Goal: Task Accomplishment & Management: Complete application form

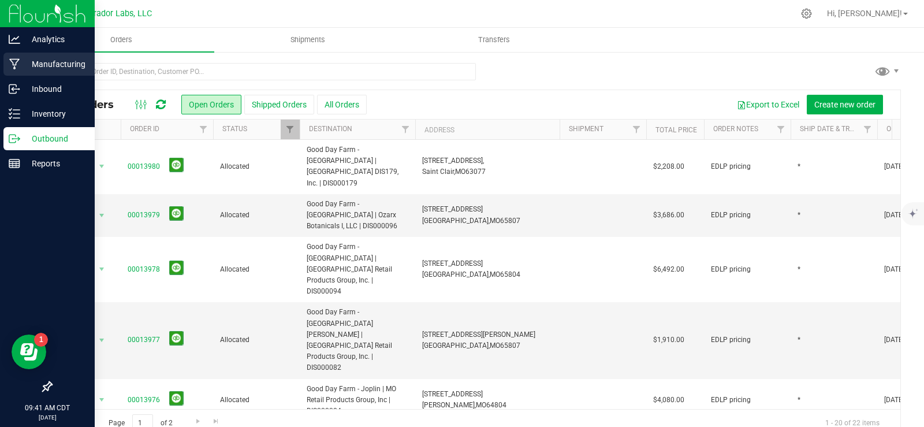
scroll to position [21, 0]
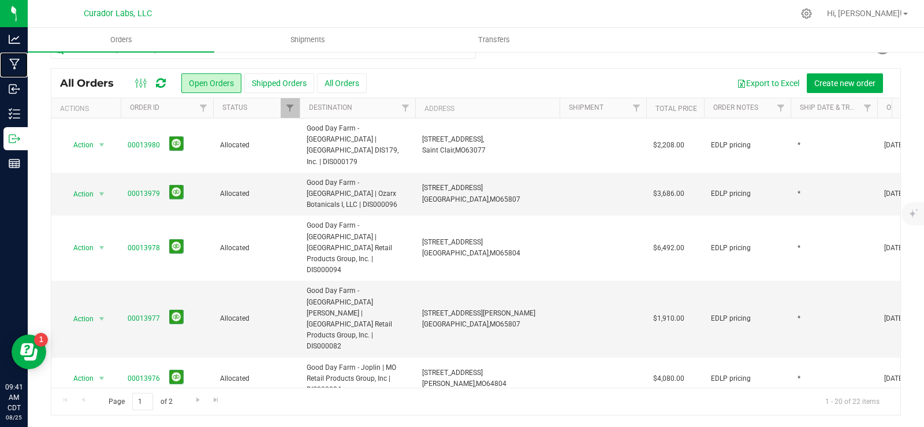
drag, startPoint x: 52, startPoint y: 62, endPoint x: 128, endPoint y: 1, distance: 97.6
click at [0, 0] on p "Manufacturing" at bounding box center [0, 0] width 0 height 0
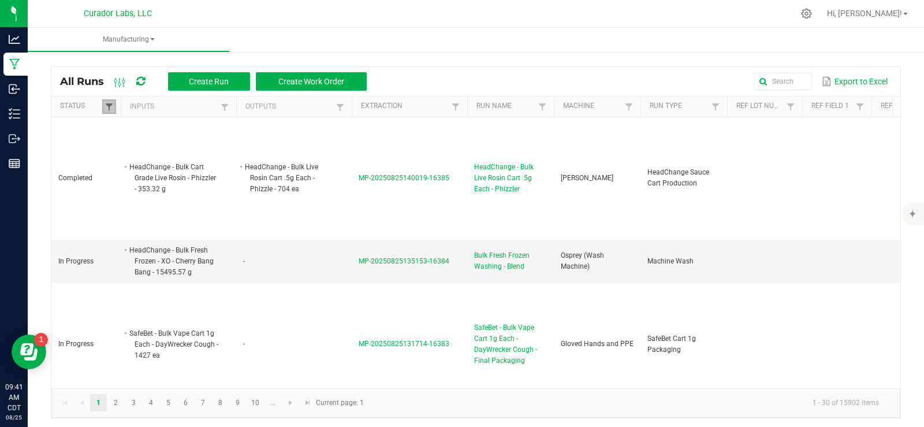
click at [110, 102] on span at bounding box center [108, 106] width 9 height 9
click at [122, 172] on li "Completed" at bounding box center [166, 169] width 112 height 15
checkbox input "false"
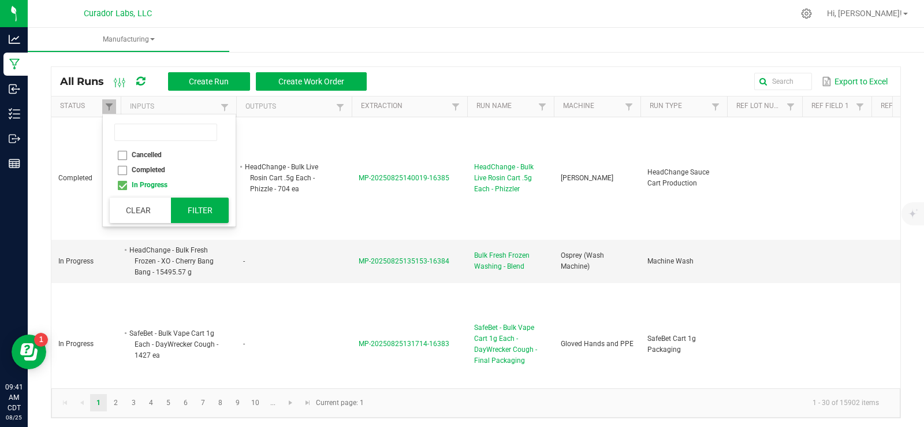
click at [184, 201] on button "Filter" at bounding box center [200, 209] width 58 height 25
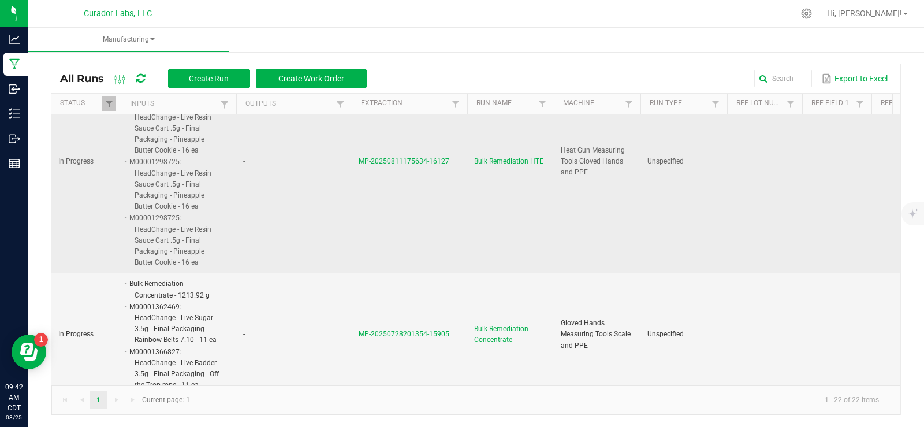
scroll to position [1418, 0]
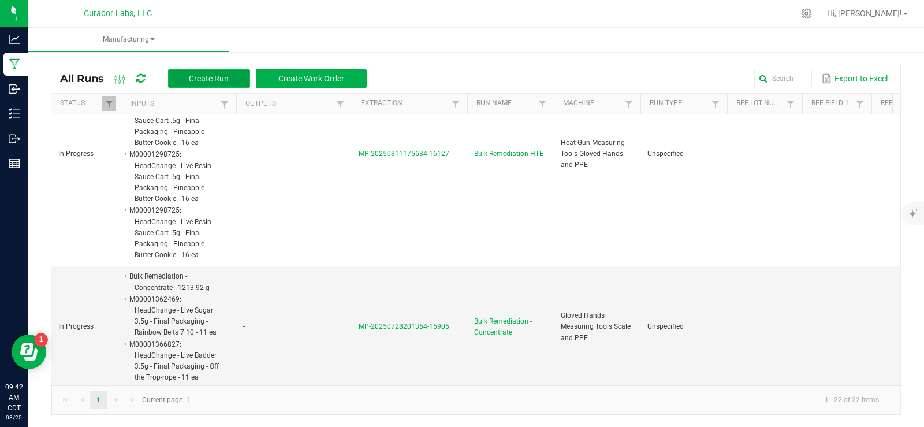
click at [193, 80] on span "Create Run" at bounding box center [209, 78] width 40 height 9
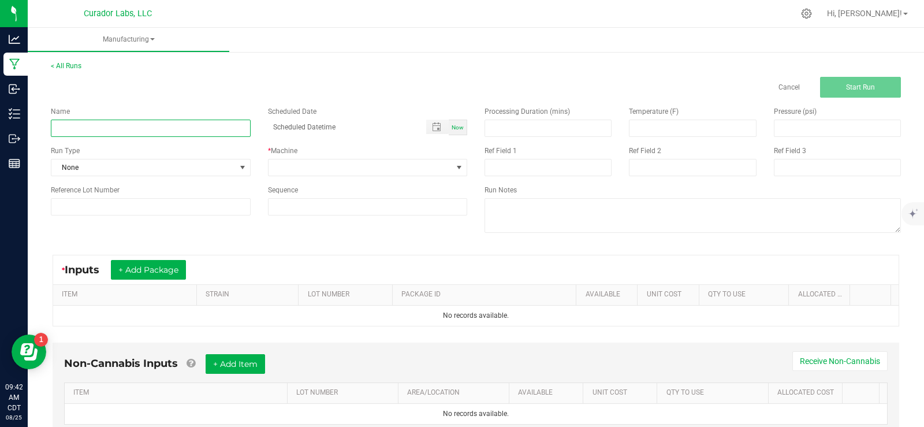
click at [109, 128] on input at bounding box center [151, 127] width 200 height 17
type input "Bulk Remediation Distillate"
click at [453, 125] on span "Now" at bounding box center [457, 127] width 12 height 6
type input "[DATE] 9:42 AM"
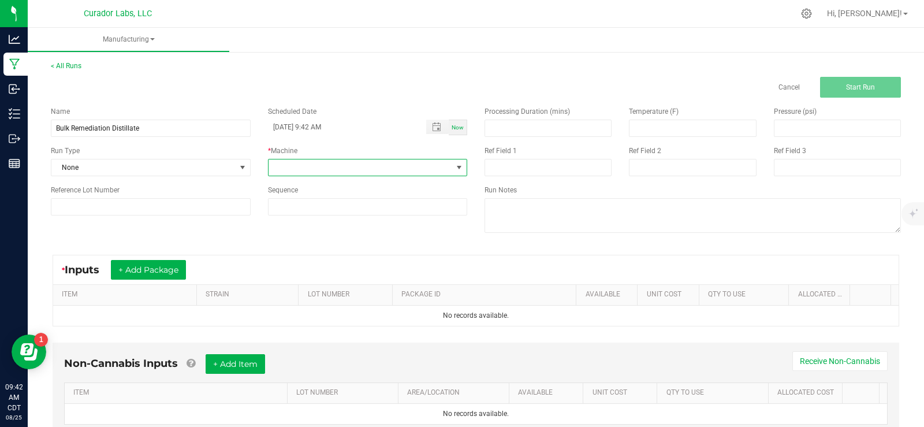
click at [458, 167] on span at bounding box center [458, 167] width 9 height 9
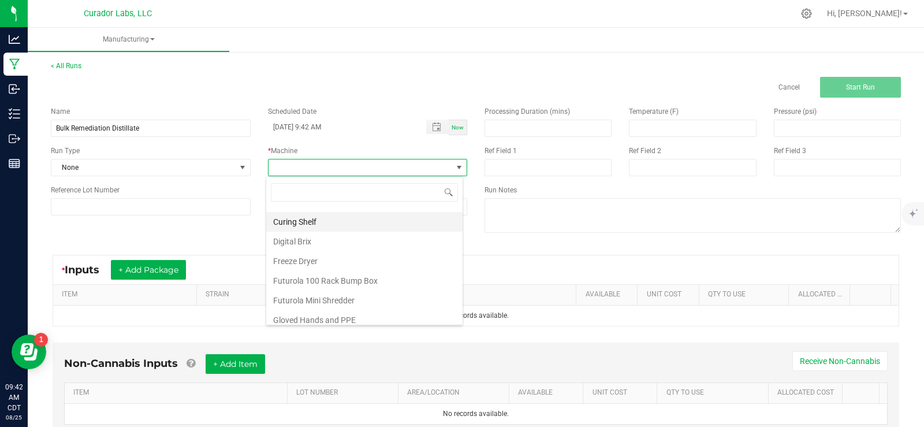
scroll to position [173, 0]
click at [386, 223] on li "Gloved Hands Measuring Tools Scale and PPE" at bounding box center [364, 221] width 196 height 20
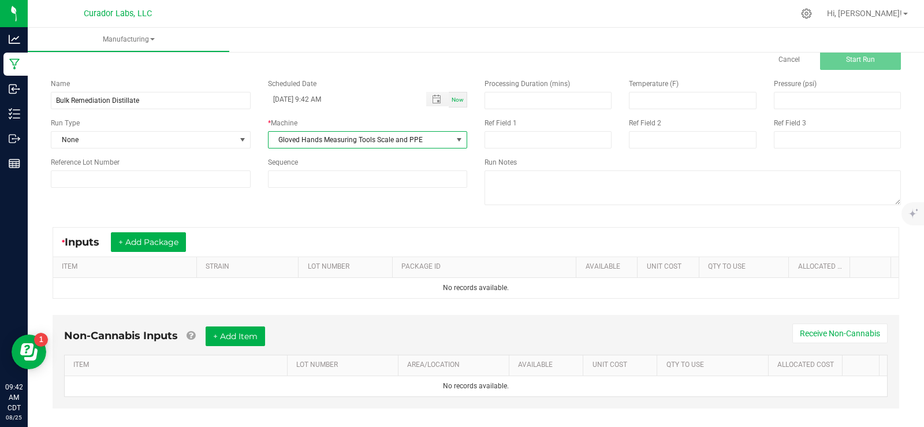
scroll to position [43, 0]
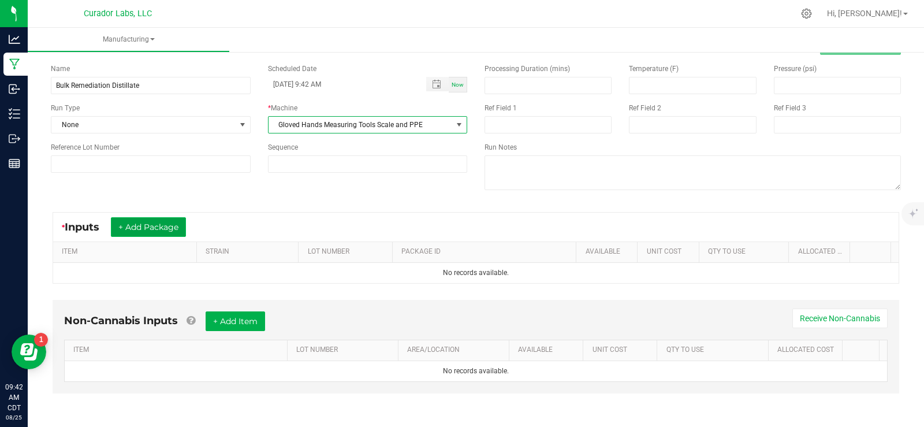
click at [173, 234] on button "+ Add Package" at bounding box center [148, 227] width 75 height 20
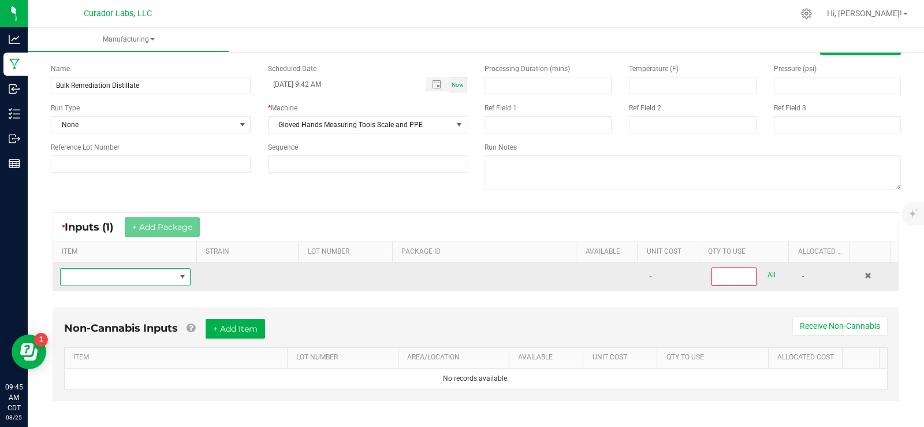
click at [122, 275] on span "NO DATA FOUND" at bounding box center [118, 276] width 115 height 16
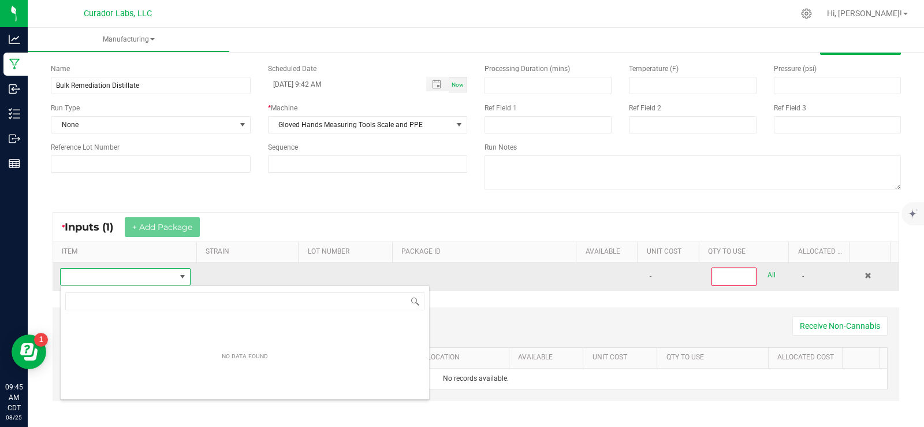
scroll to position [17, 128]
type input "SafeBet - Bulk Vape Cartridge 1g each - Bubblegum"
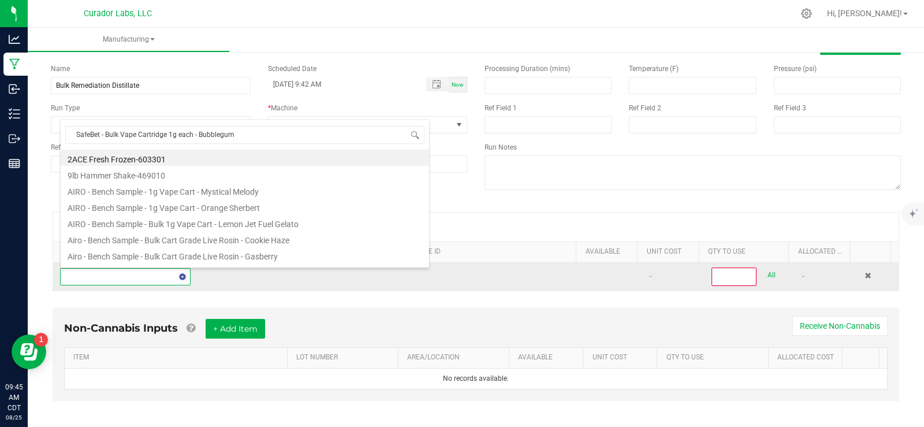
scroll to position [0, 0]
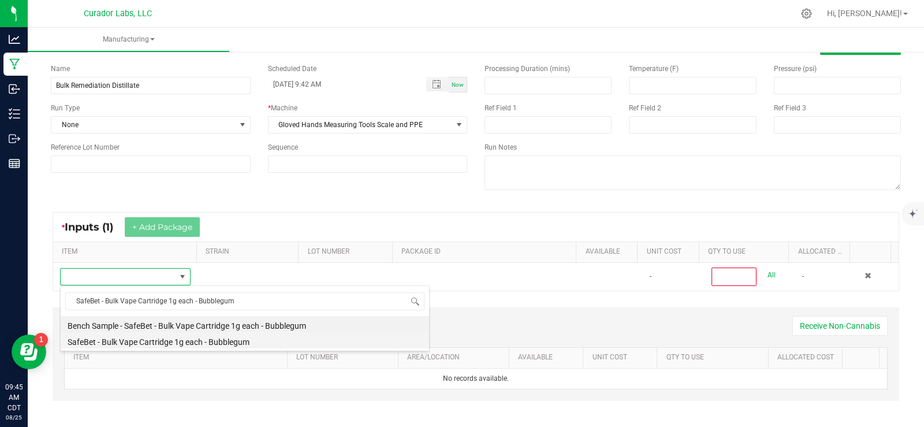
click at [255, 343] on li "SafeBet - Bulk Vape Cartridge 1g each - Bubblegum" at bounding box center [245, 340] width 368 height 16
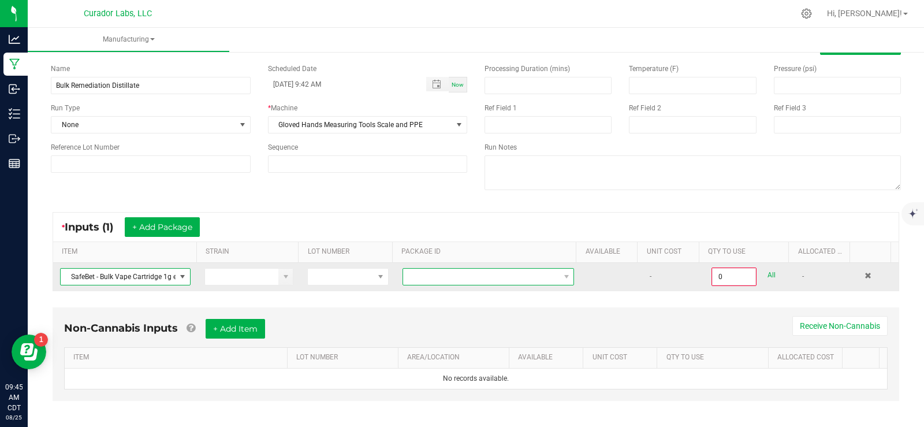
click at [409, 277] on span at bounding box center [481, 276] width 156 height 16
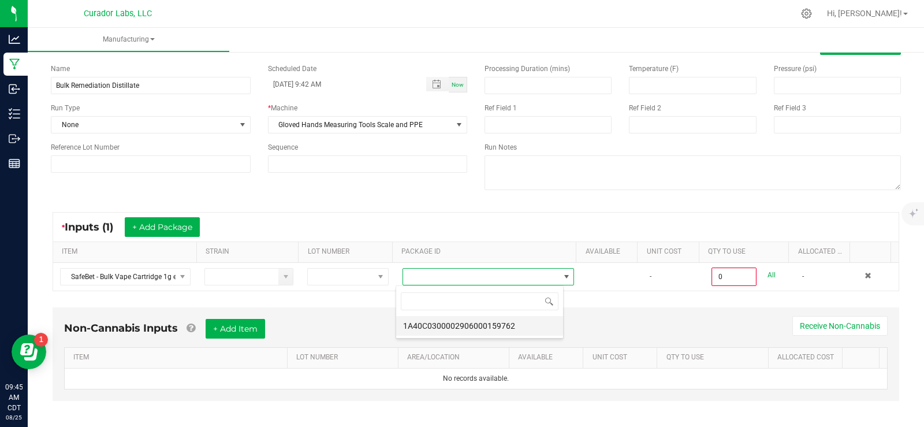
click at [486, 323] on li "1A40C0300002906000159762" at bounding box center [479, 326] width 167 height 20
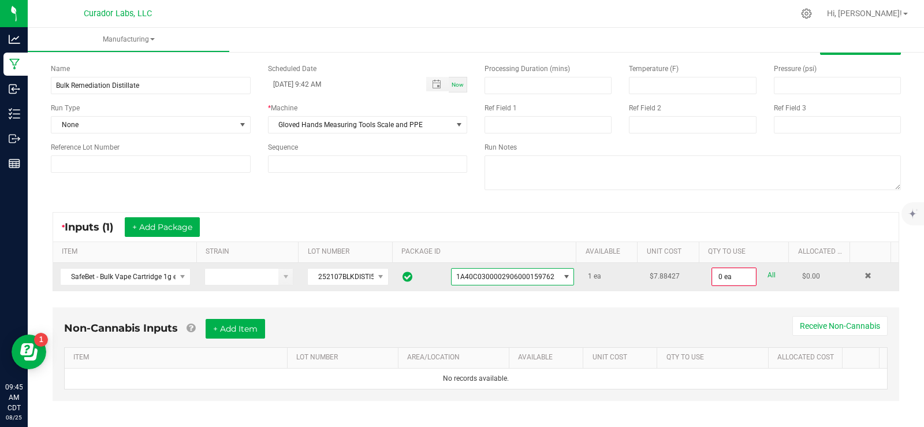
click at [767, 275] on link "All" at bounding box center [771, 275] width 8 height 16
type input "1 ea"
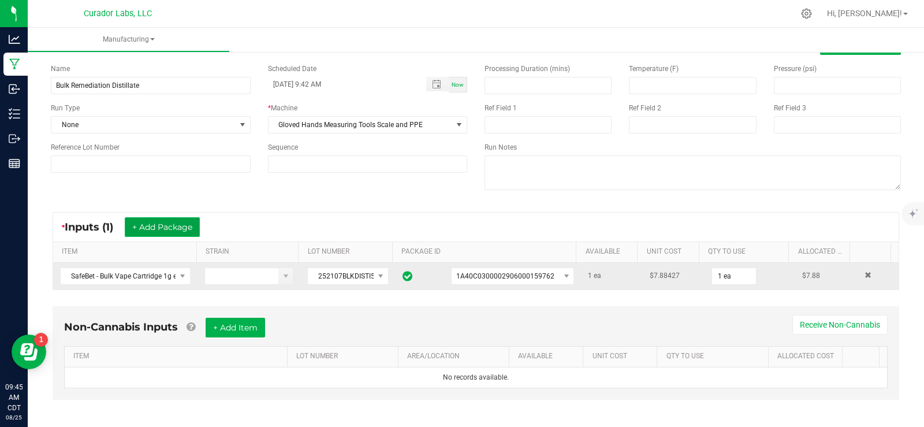
click at [166, 228] on button "+ Add Package" at bounding box center [162, 227] width 75 height 20
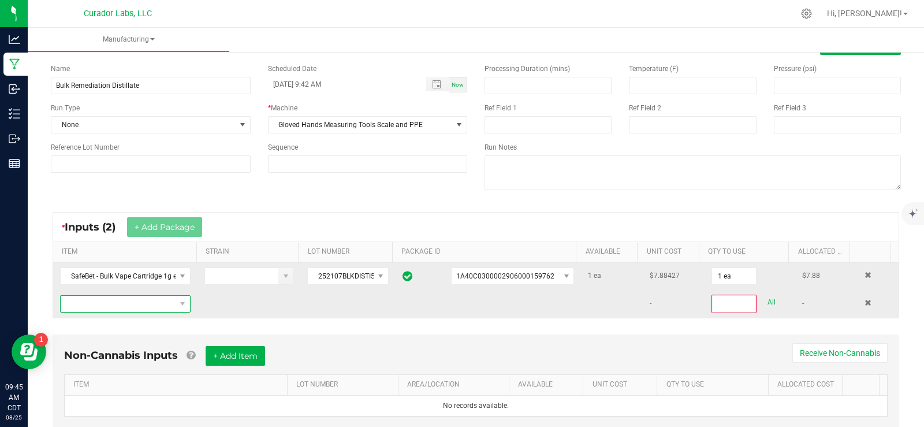
click at [135, 302] on span "NO DATA FOUND" at bounding box center [118, 304] width 115 height 16
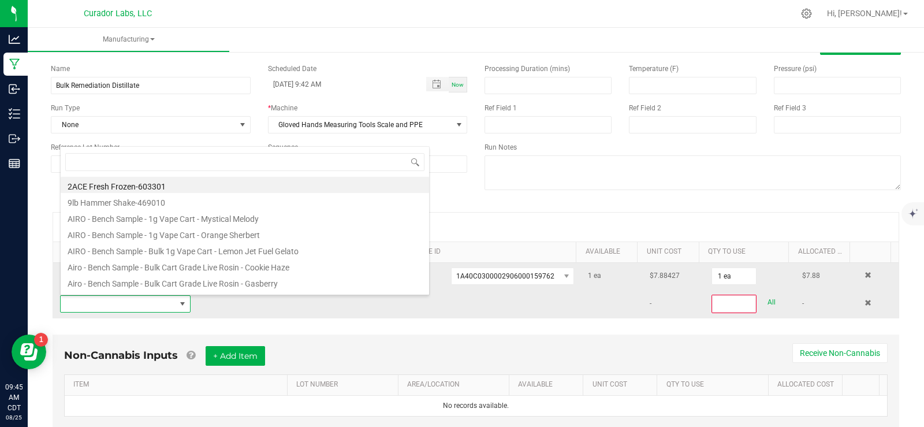
scroll to position [17, 126]
type input "M00001297017: SafeBet - Vape Cart 1g - Final Packaging - Grand Daddy Purple (GD…"
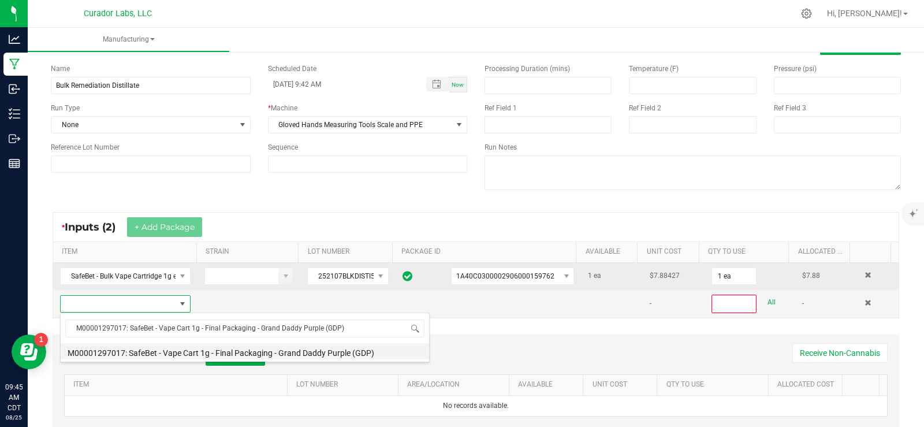
click at [169, 352] on li "M00001297017: SafeBet - Vape Cart 1g - Final Packaging - Grand Daddy Purple (GD…" at bounding box center [245, 351] width 368 height 16
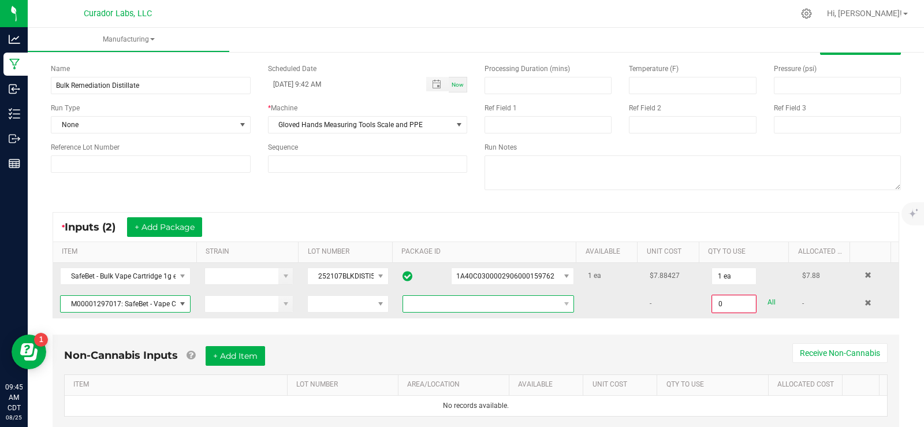
click at [430, 309] on span at bounding box center [481, 304] width 156 height 16
click at [522, 352] on li "1A40C0300002906000164991" at bounding box center [479, 353] width 167 height 20
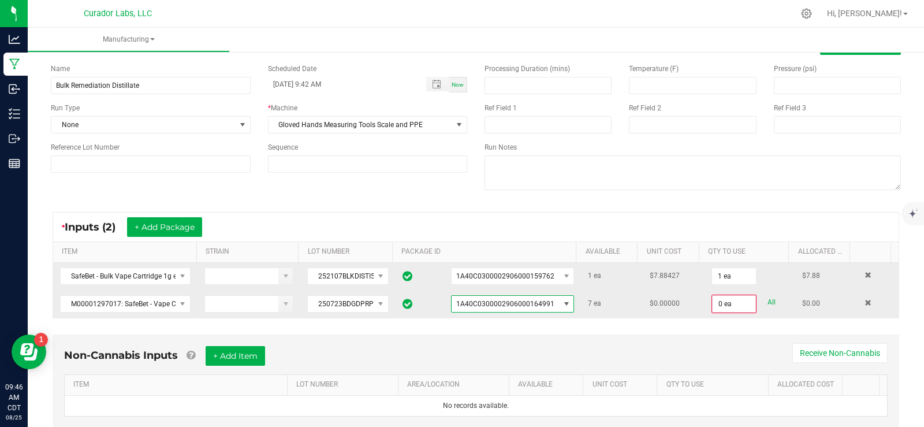
click at [767, 301] on link "All" at bounding box center [771, 302] width 8 height 16
type input "7 ea"
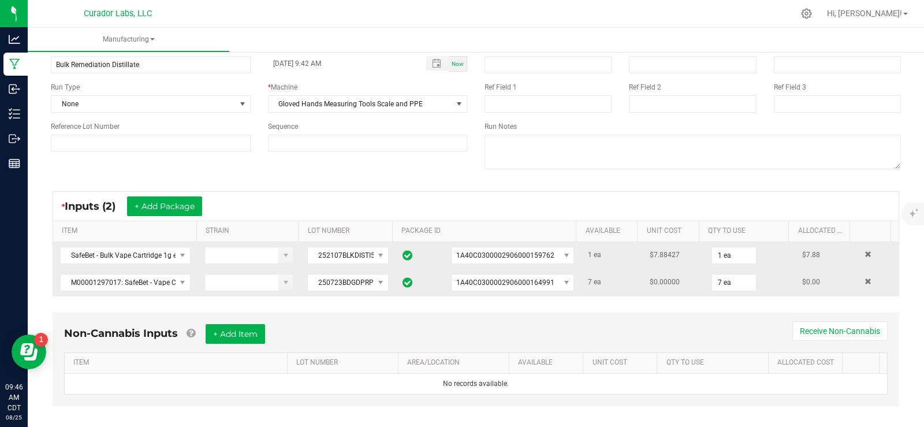
scroll to position [76, 0]
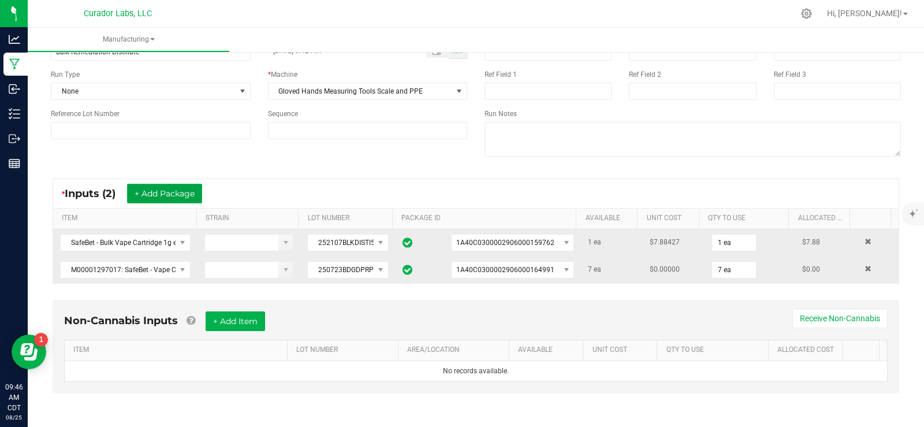
click at [182, 193] on button "+ Add Package" at bounding box center [164, 194] width 75 height 20
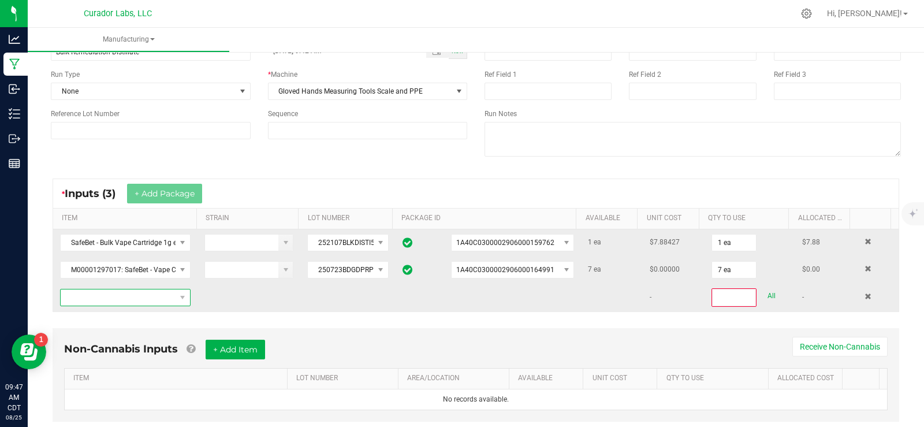
click at [129, 291] on span "NO DATA FOUND" at bounding box center [118, 297] width 115 height 16
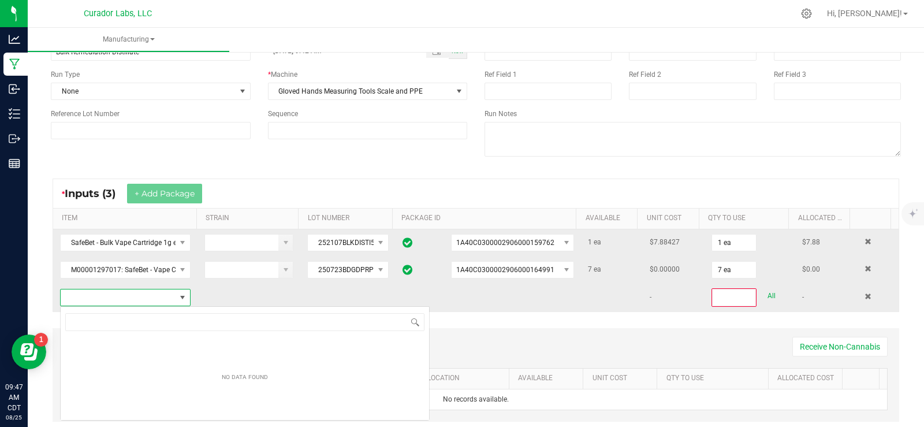
scroll to position [17, 128]
type input "M00001288606: SafeBet - Vape Cart 1g - Final Packaging - Maui Waui"
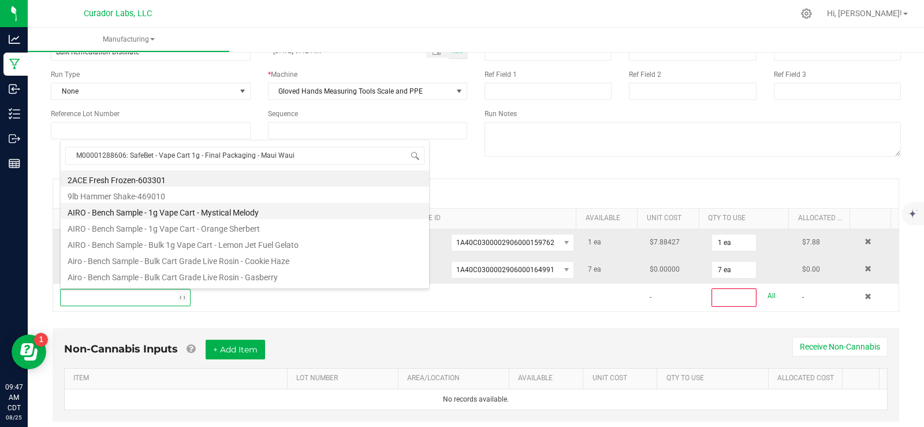
scroll to position [0, 0]
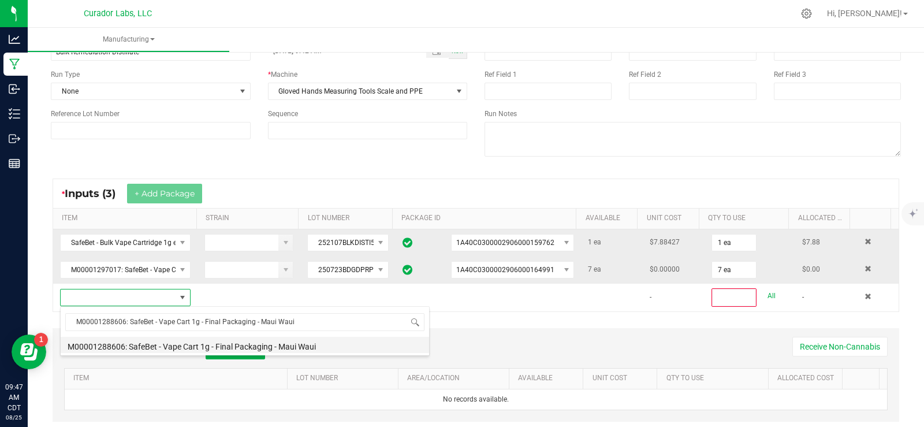
click at [282, 348] on li "M00001288606: SafeBet - Vape Cart 1g - Final Packaging - Maui Waui" at bounding box center [245, 345] width 368 height 16
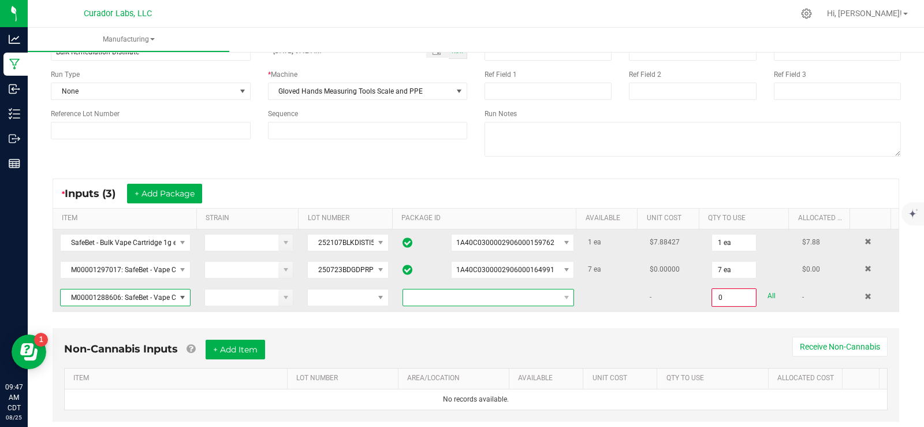
click at [504, 301] on span at bounding box center [481, 297] width 156 height 16
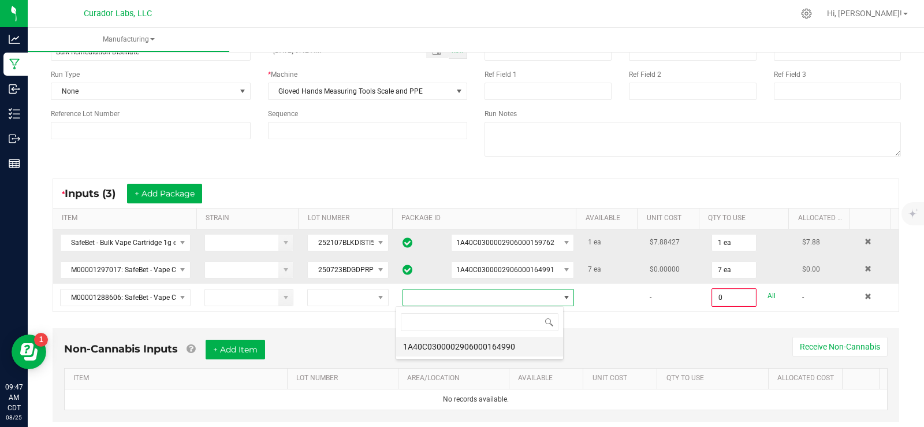
click at [499, 348] on li "1A40C0300002906000164990" at bounding box center [479, 347] width 167 height 20
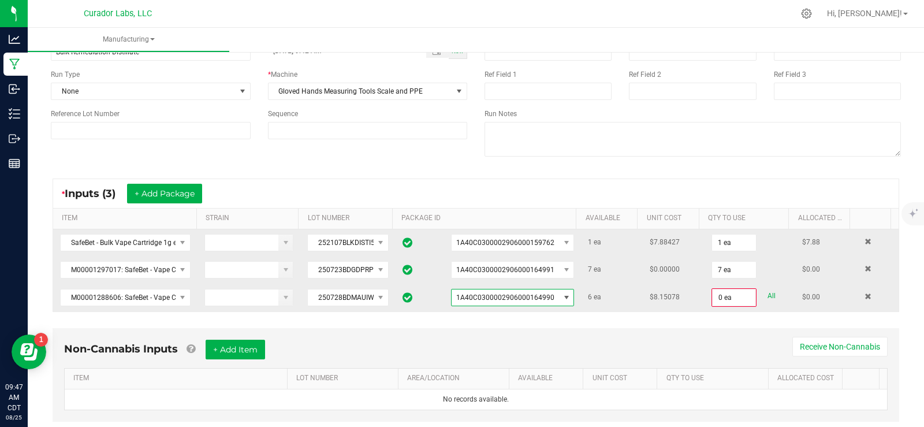
click at [767, 297] on link "All" at bounding box center [771, 296] width 8 height 16
type input "6 ea"
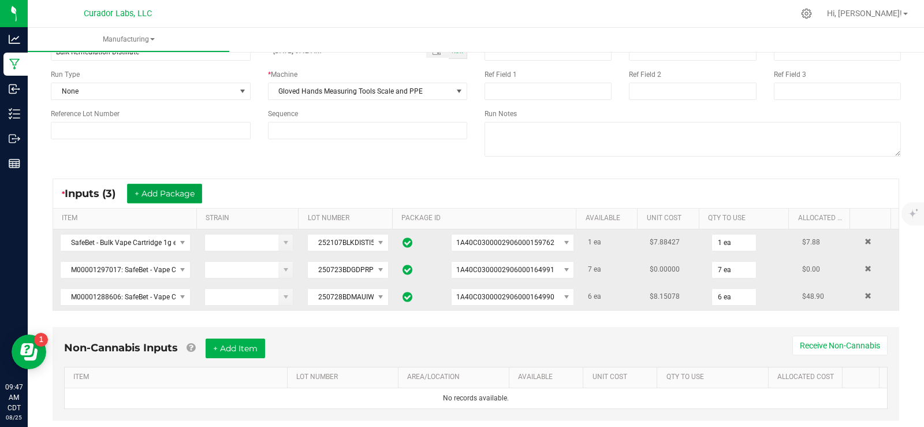
click at [190, 192] on button "+ Add Package" at bounding box center [164, 194] width 75 height 20
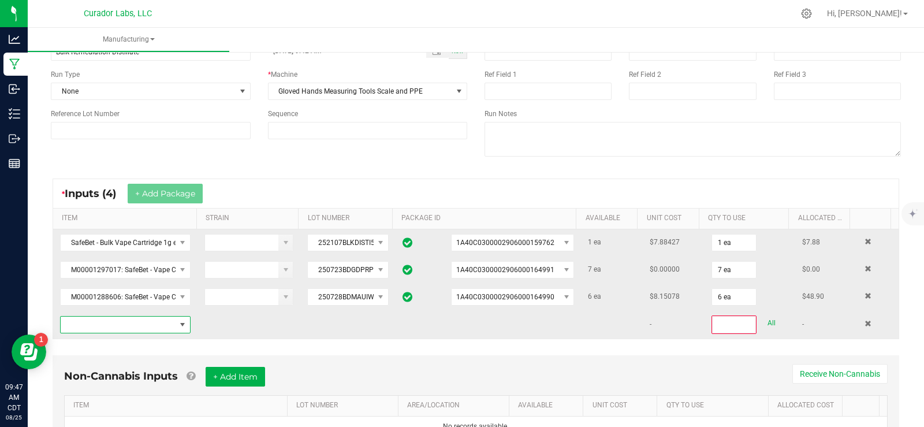
click at [123, 320] on span "NO DATA FOUND" at bounding box center [118, 324] width 115 height 16
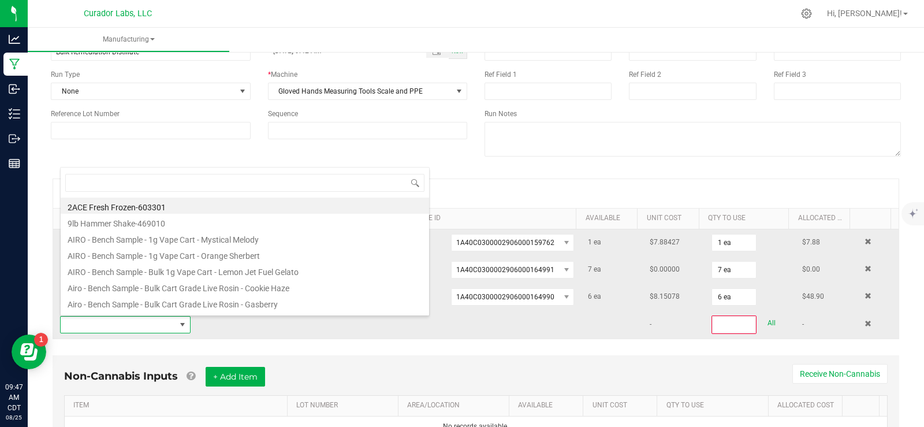
scroll to position [17, 126]
type input "SafeBet - Bulk Vape Cart 1g Each - Wedding Cake"
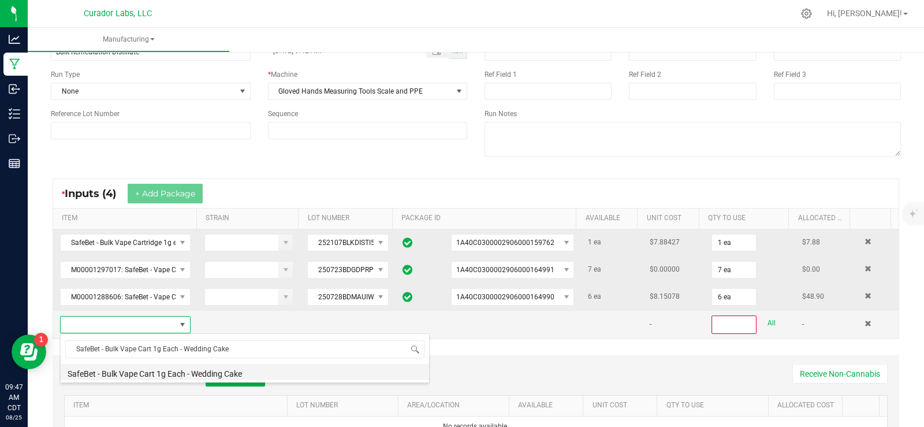
click at [227, 377] on li "SafeBet - Bulk Vape Cart 1g Each - Wedding Cake" at bounding box center [245, 372] width 368 height 16
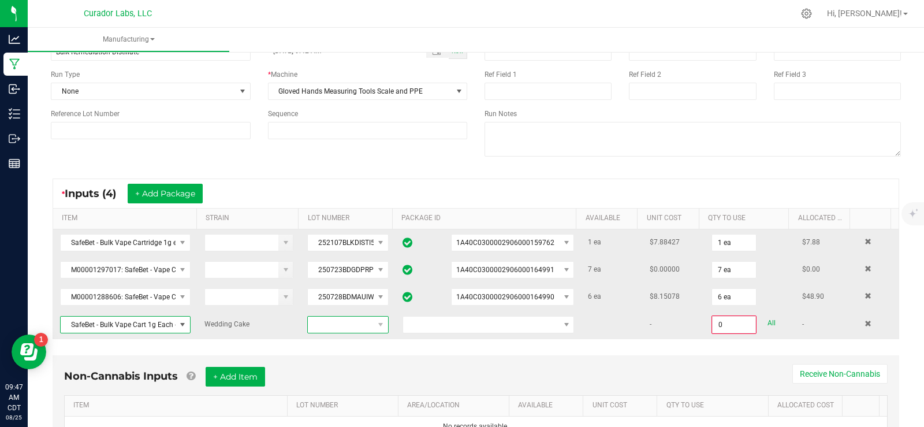
click at [373, 326] on span at bounding box center [380, 324] width 14 height 16
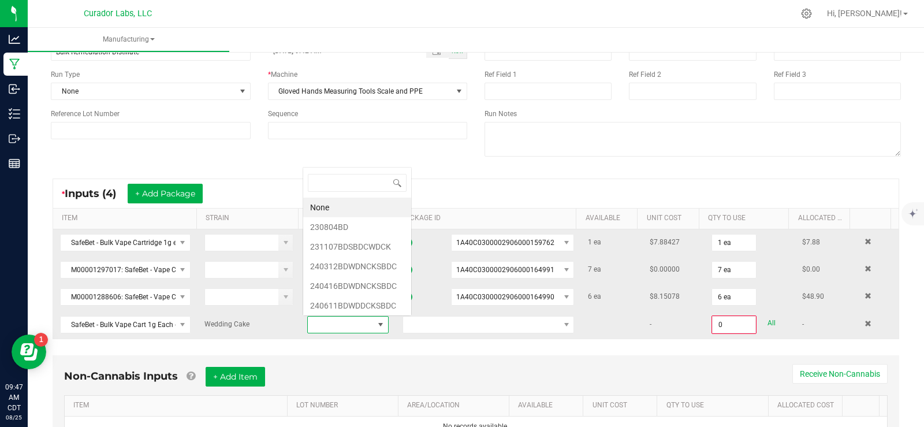
scroll to position [17, 78]
click at [439, 326] on span at bounding box center [481, 324] width 156 height 16
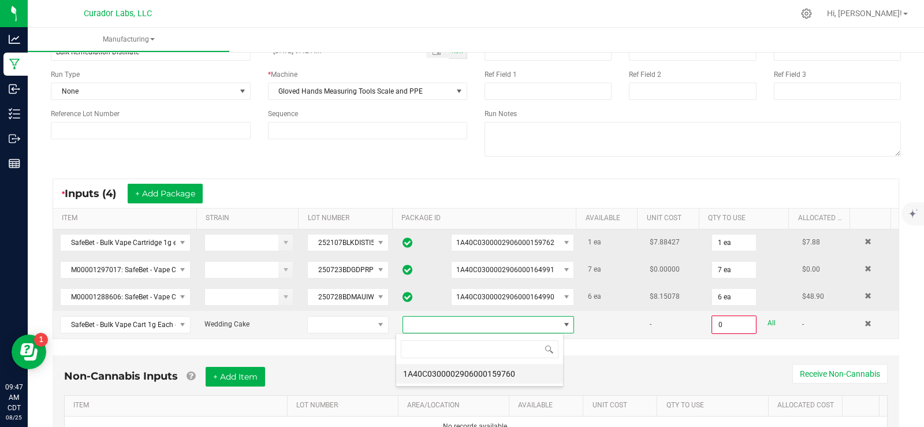
click at [475, 373] on li "1A40C0300002906000159760" at bounding box center [479, 374] width 167 height 20
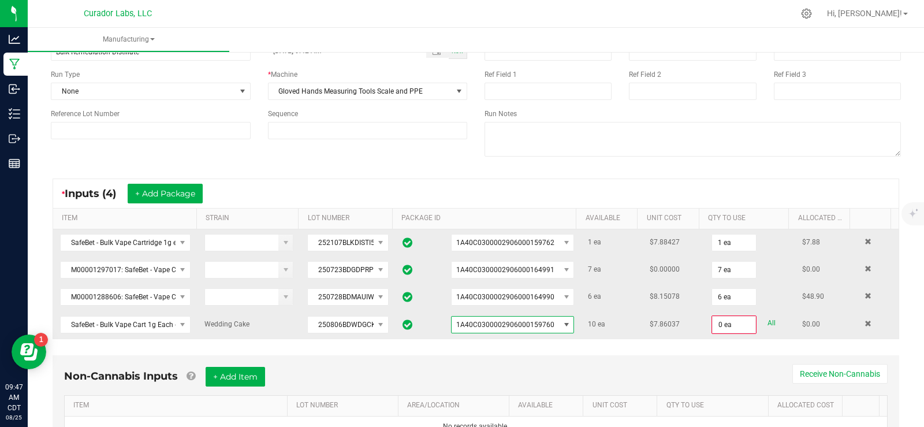
click at [767, 322] on link "All" at bounding box center [771, 323] width 8 height 16
type input "10 ea"
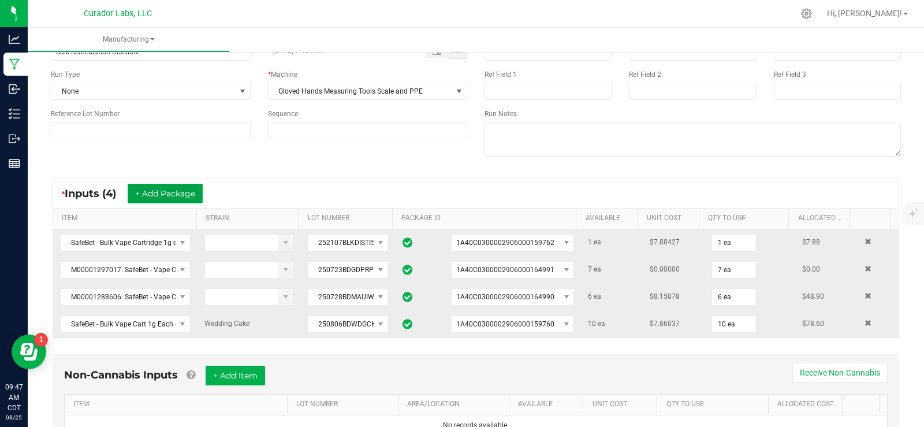
click at [186, 197] on button "+ Add Package" at bounding box center [165, 194] width 75 height 20
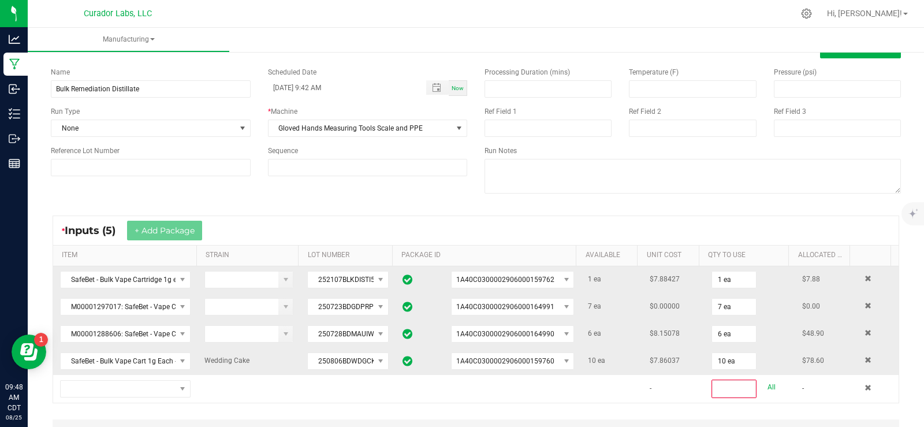
scroll to position [0, 0]
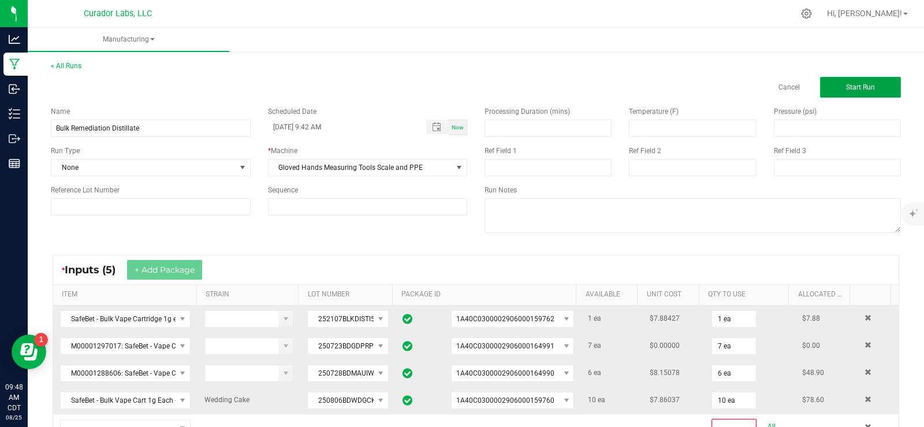
click at [871, 88] on button "Start Run" at bounding box center [860, 87] width 81 height 21
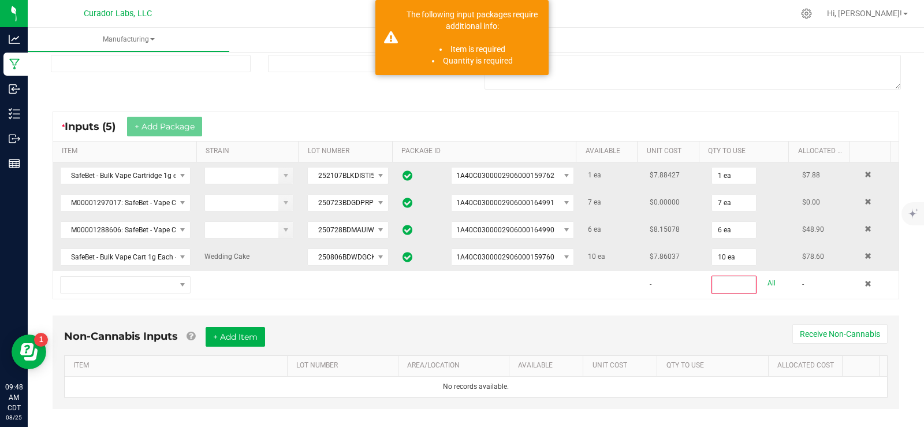
scroll to position [159, 0]
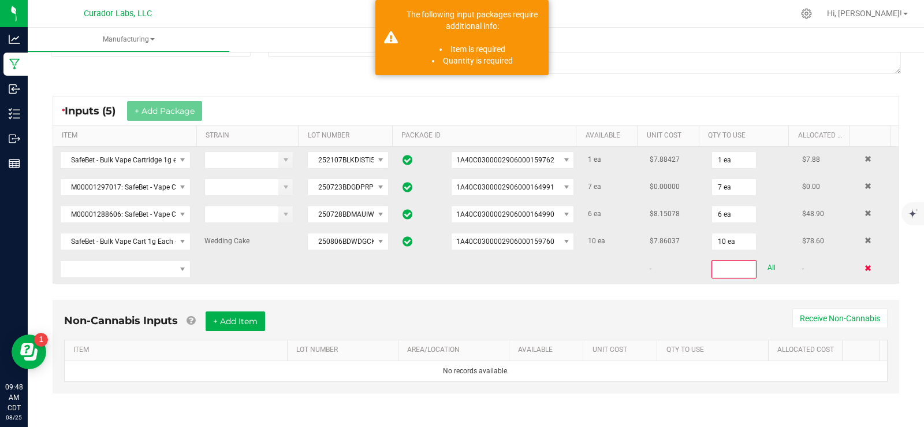
click at [864, 268] on span at bounding box center [867, 267] width 7 height 7
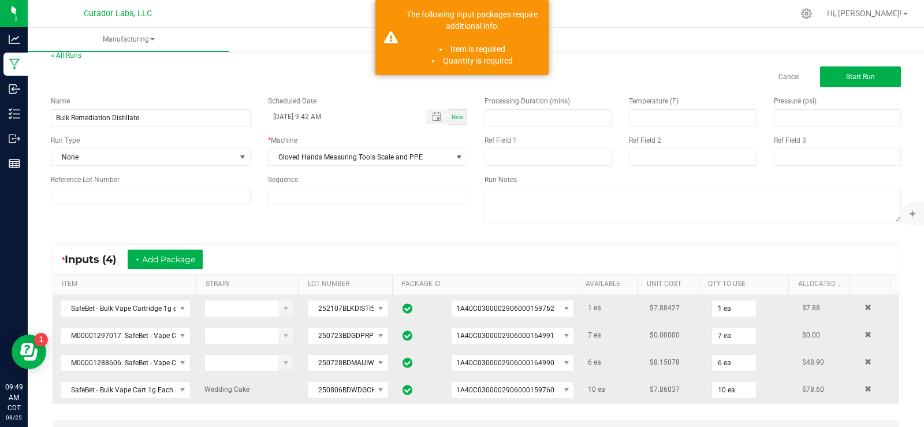
scroll to position [0, 0]
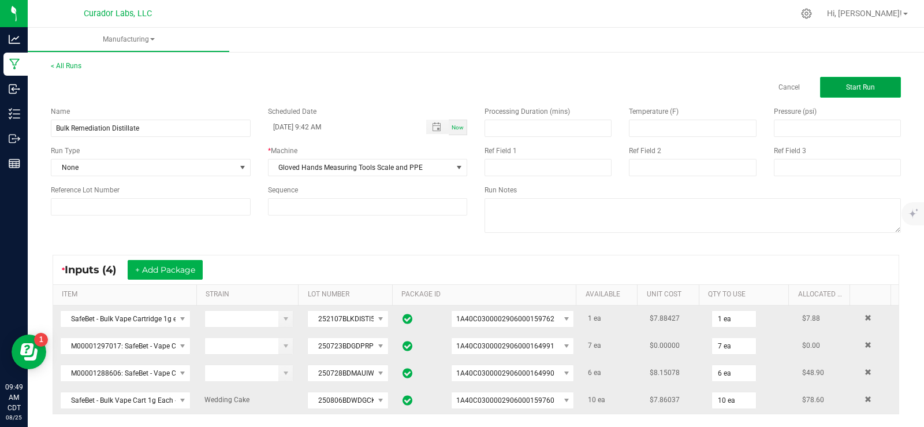
click at [858, 93] on button "Start Run" at bounding box center [860, 87] width 81 height 21
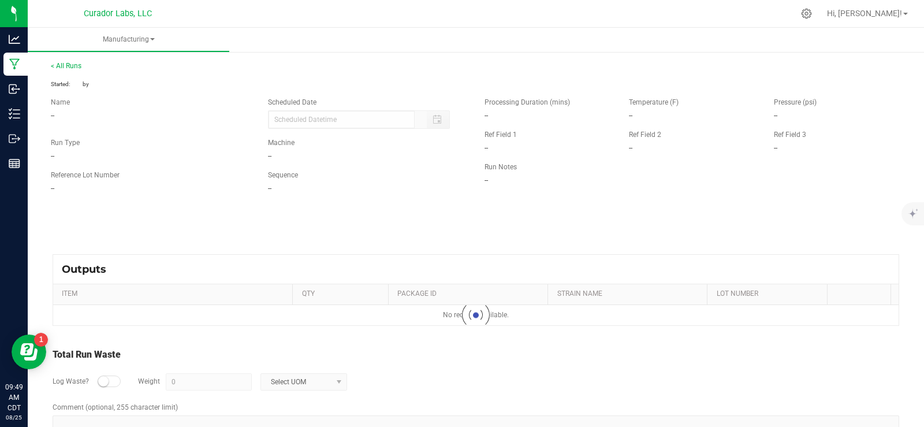
type input "[DATE] 9:42 AM"
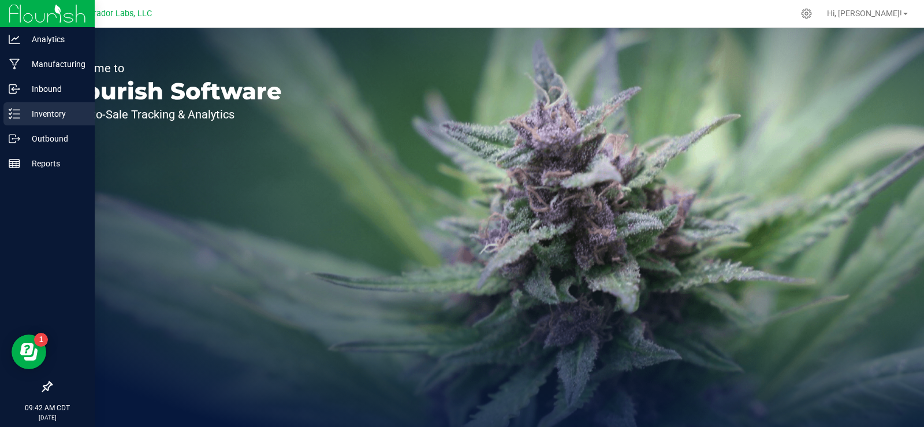
click at [54, 119] on p "Inventory" at bounding box center [54, 114] width 69 height 14
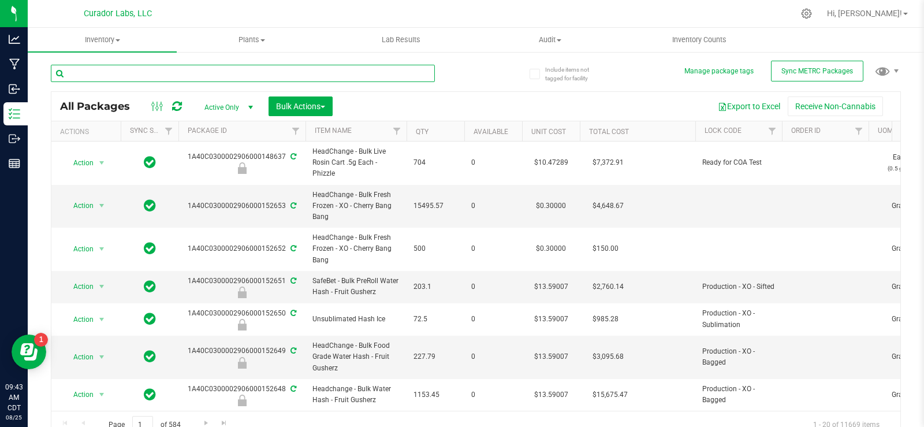
click at [202, 65] on input "text" at bounding box center [243, 73] width 384 height 17
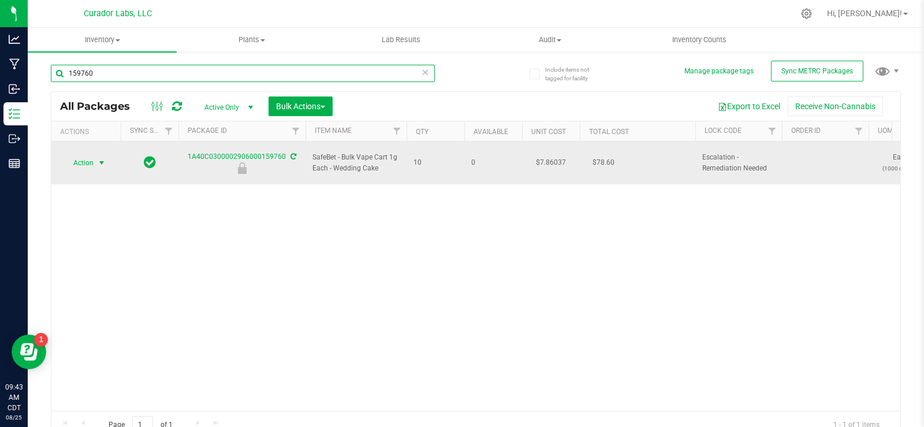
type input "159760"
click at [99, 160] on span "select" at bounding box center [101, 162] width 9 height 9
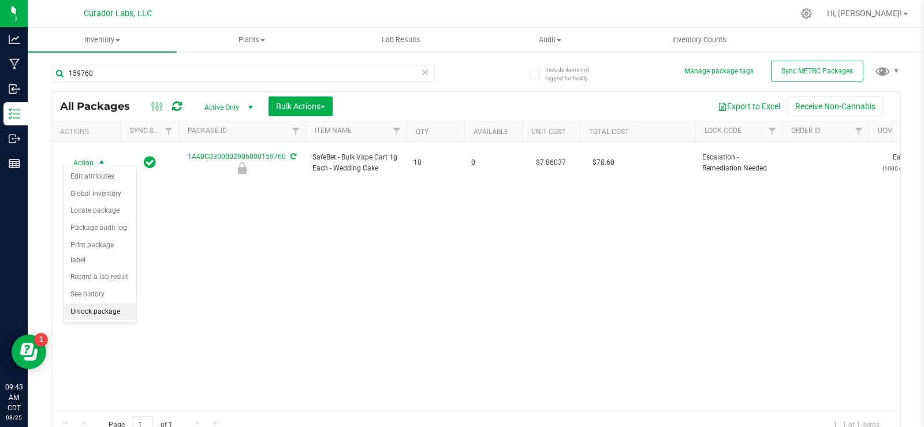
click at [107, 303] on li "Unlock package" at bounding box center [99, 311] width 73 height 17
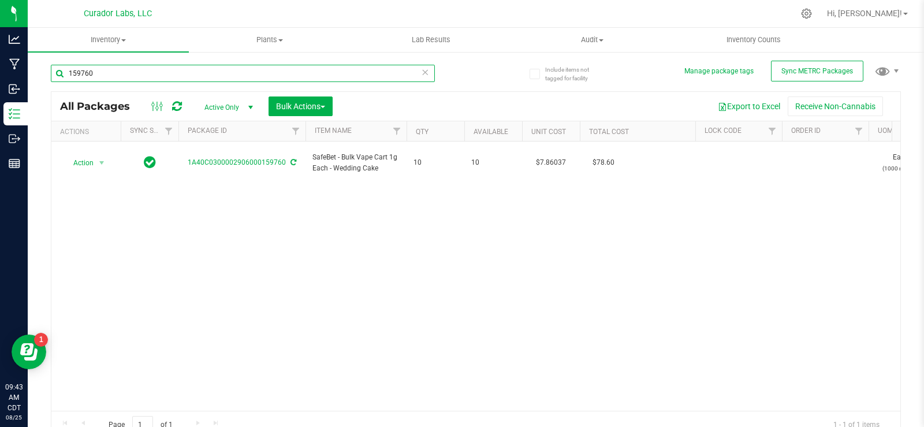
drag, startPoint x: 108, startPoint y: 72, endPoint x: 73, endPoint y: 79, distance: 36.0
click at [73, 79] on input "159760" at bounding box center [243, 73] width 384 height 17
type input "164990"
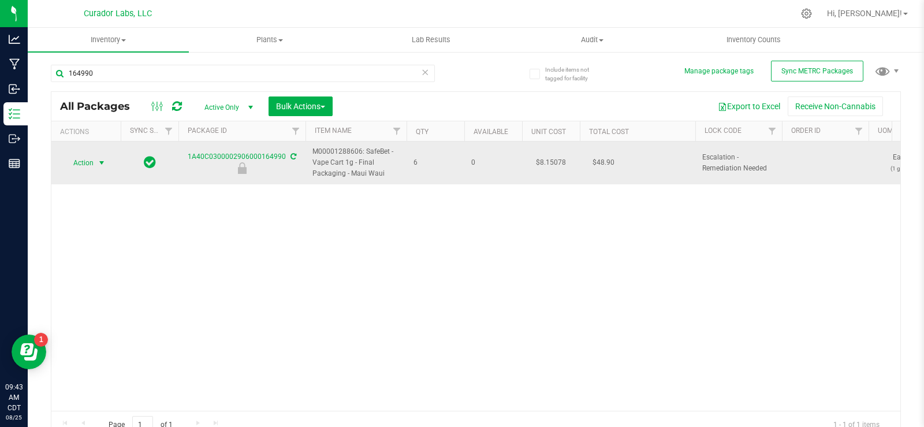
click at [103, 167] on span "select" at bounding box center [102, 163] width 14 height 16
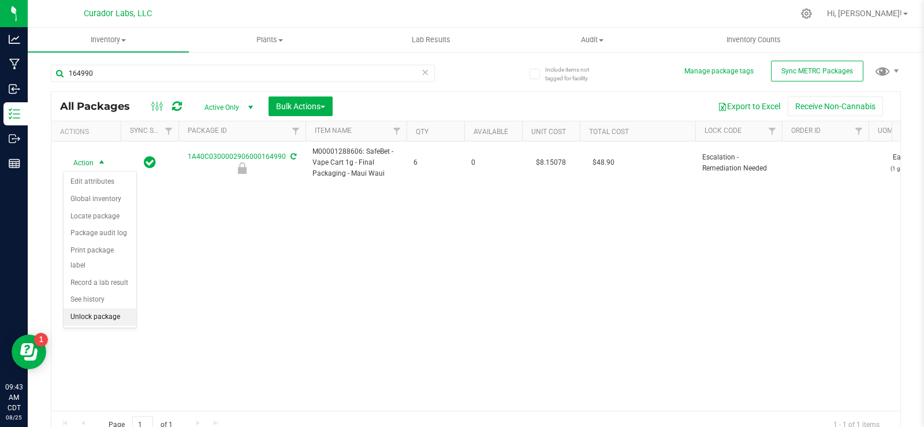
click at [103, 308] on li "Unlock package" at bounding box center [99, 316] width 73 height 17
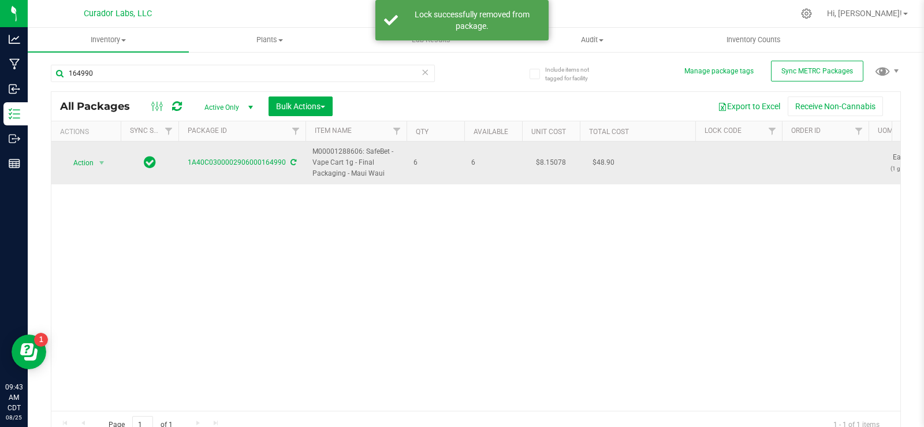
drag, startPoint x: 395, startPoint y: 171, endPoint x: 315, endPoint y: 154, distance: 82.0
click at [315, 154] on span "M00001288606: SafeBet - Vape Cart 1g - Final Packaging - Maui Waui" at bounding box center [355, 162] width 87 height 33
copy span "M00001288606: SafeBet - Vape Cart 1g - Final Packaging - Maui Waui"
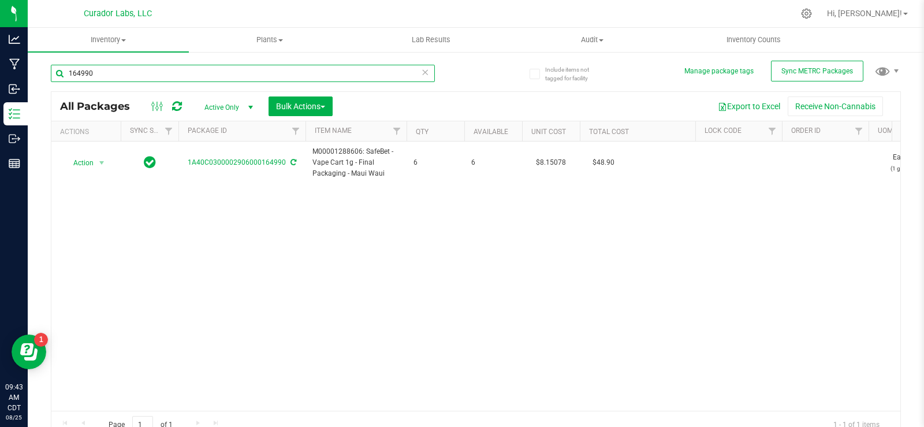
click at [139, 74] on input "164990" at bounding box center [243, 73] width 384 height 17
paste input "M00001288606: SafeBet - Vape Cart 1g - Final Packaging - Maui Waui"
type input "M00001288606: SafeBet - Vape Cart 1g - Final Packaging - Maui Waui"
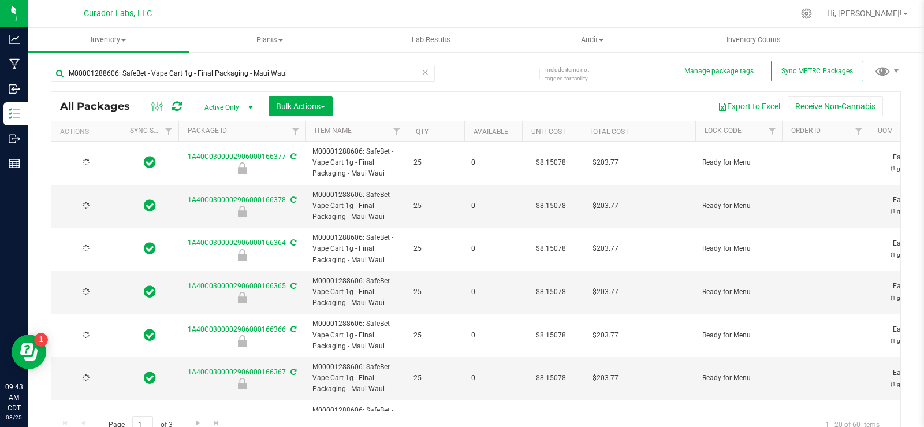
type input "2026-07-29"
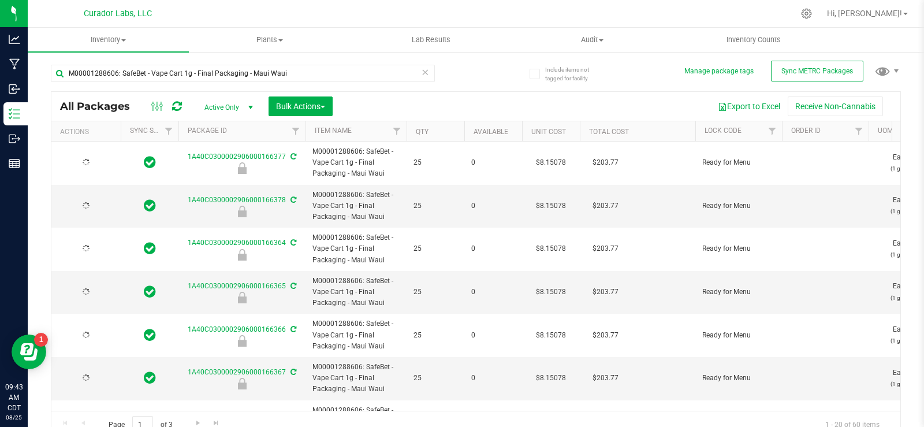
type input "2026-07-29"
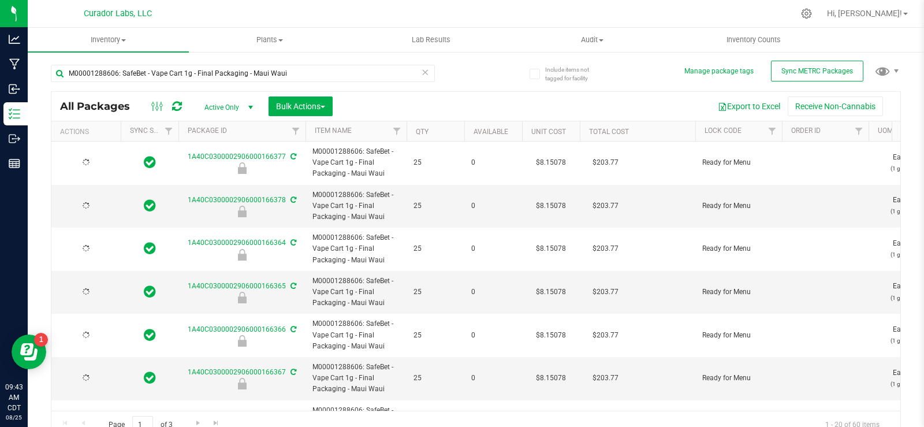
type input "2026-07-29"
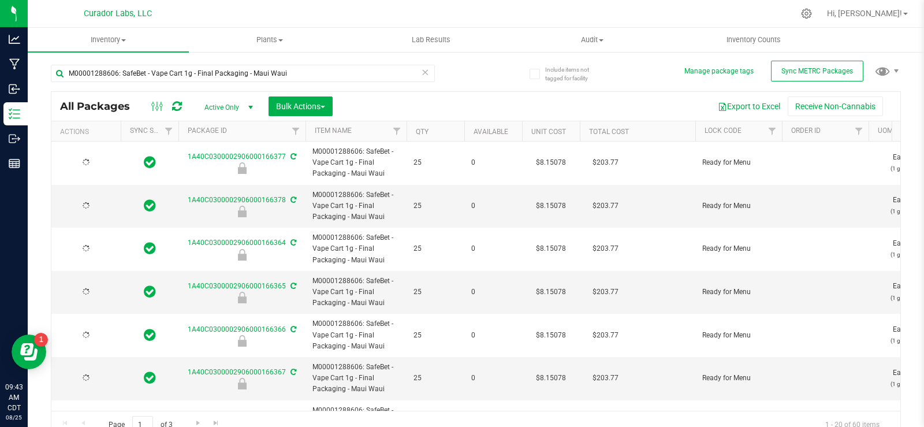
type input "2026-07-29"
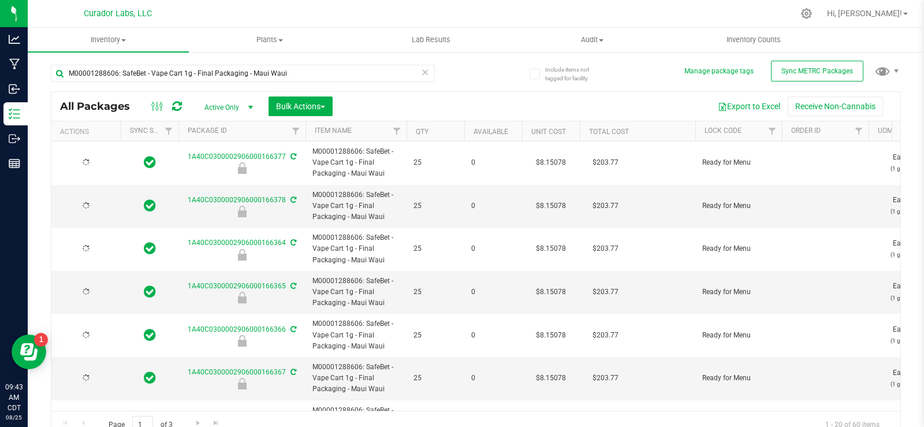
click at [432, 126] on th "Qty" at bounding box center [435, 131] width 58 height 20
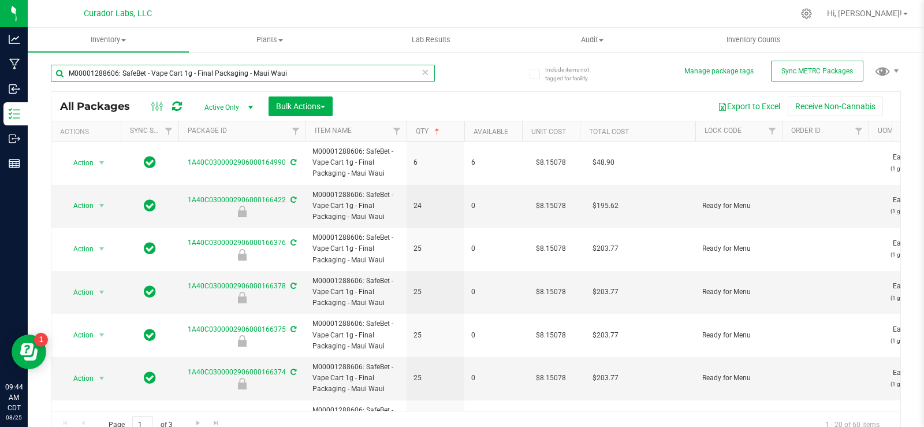
drag, startPoint x: 314, startPoint y: 71, endPoint x: 256, endPoint y: 73, distance: 57.8
click at [256, 73] on input "M00001288606: SafeBet - Vape Cart 1g - Final Packaging - Maui Waui" at bounding box center [243, 73] width 384 height 17
click at [301, 71] on input "M00001288606: SafeBet - Vape Cart 1g - Final Packaging - aui WauiM" at bounding box center [243, 73] width 384 height 17
drag, startPoint x: 301, startPoint y: 71, endPoint x: 65, endPoint y: 73, distance: 236.1
click at [66, 74] on input "M00001288606: SafeBet - Vape Cart 1g - Final Packaging - aui WauiM" at bounding box center [243, 73] width 384 height 17
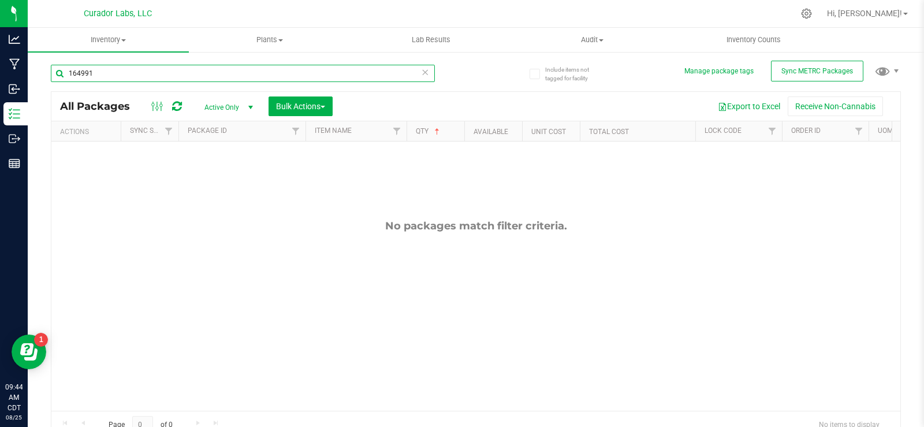
type input "164991"
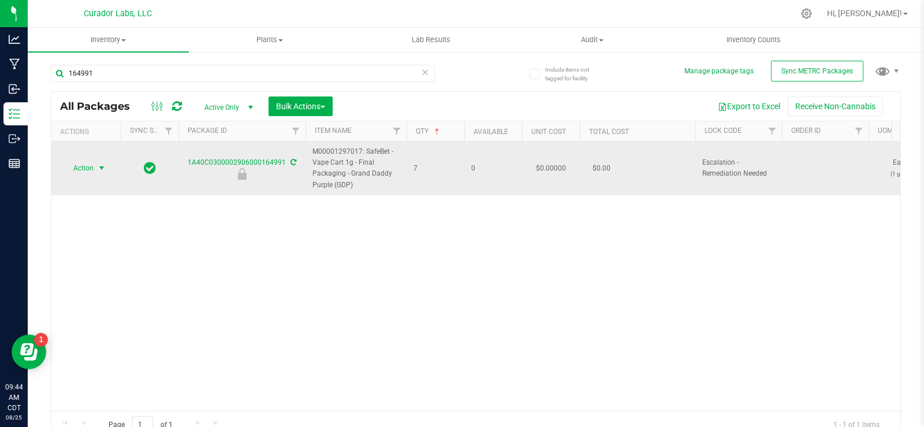
click at [95, 172] on span "select" at bounding box center [102, 168] width 14 height 16
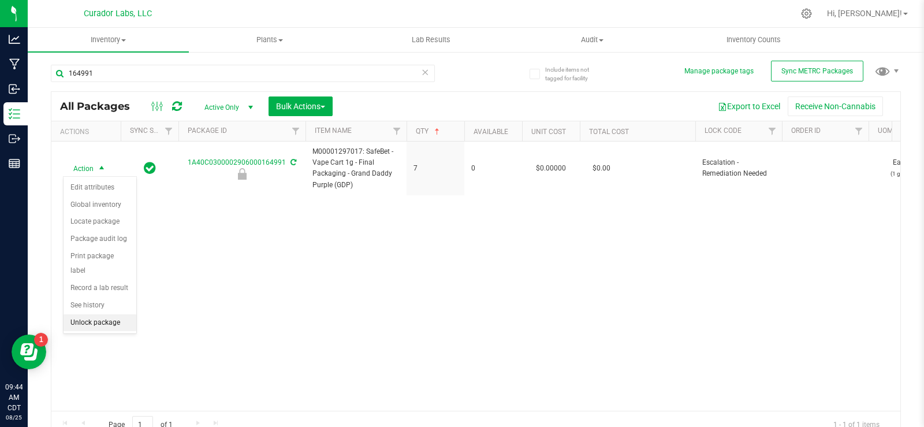
click at [102, 314] on li "Unlock package" at bounding box center [99, 322] width 73 height 17
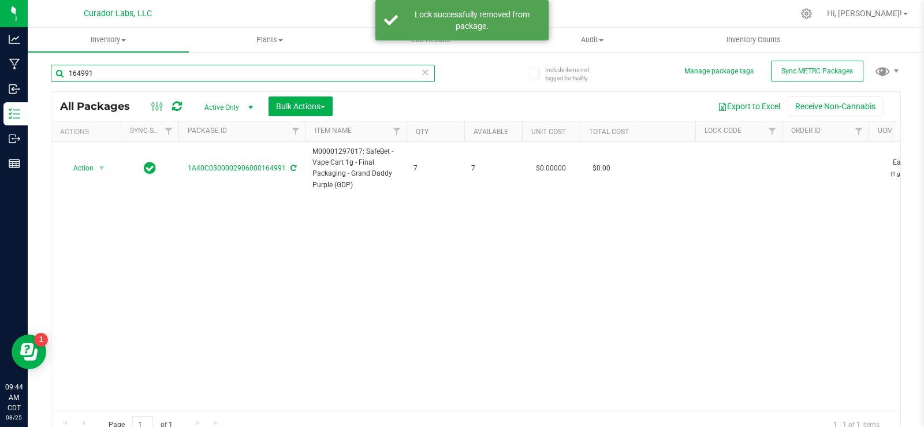
drag, startPoint x: 154, startPoint y: 69, endPoint x: 55, endPoint y: 71, distance: 99.3
click at [55, 71] on input "164991" at bounding box center [243, 73] width 384 height 17
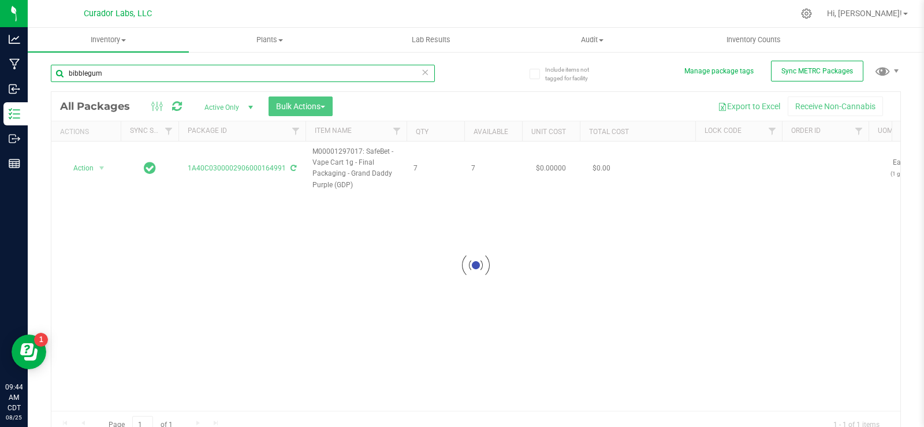
click at [73, 74] on input "bibblegum" at bounding box center [243, 73] width 384 height 17
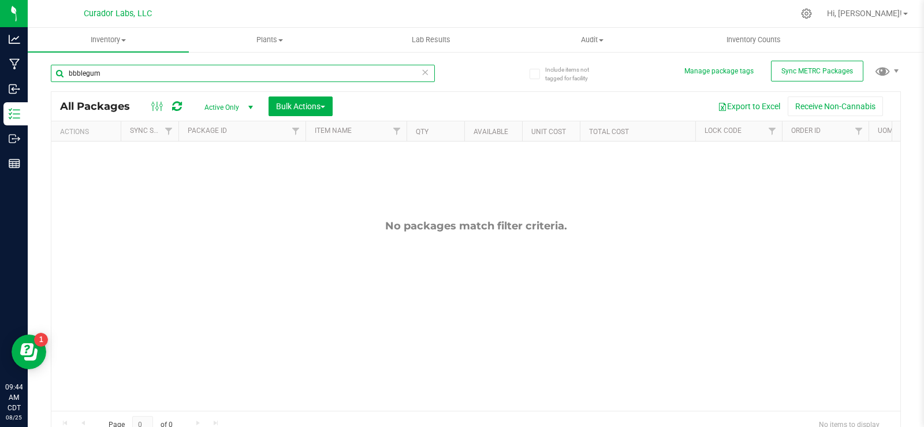
type input "bubblegum"
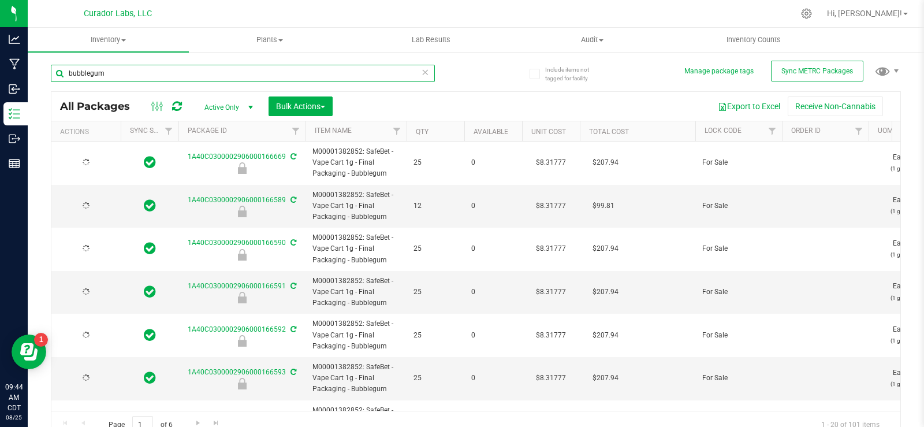
type input "2026-08-13"
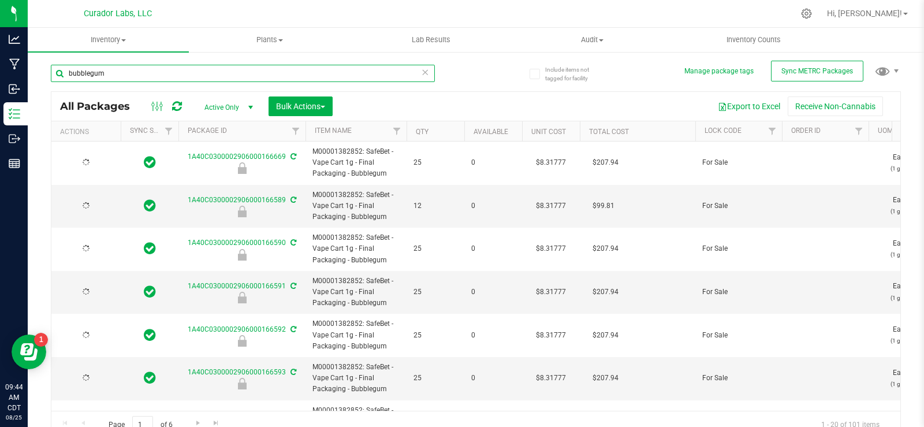
type input "2026-08-13"
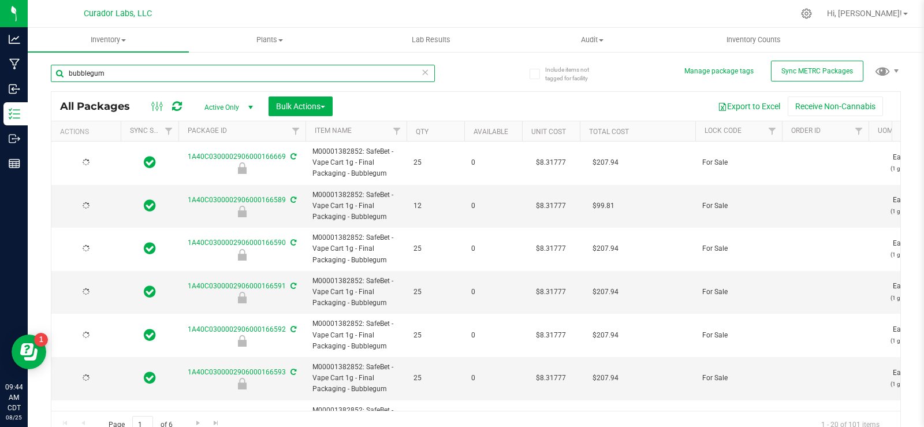
type input "2026-08-13"
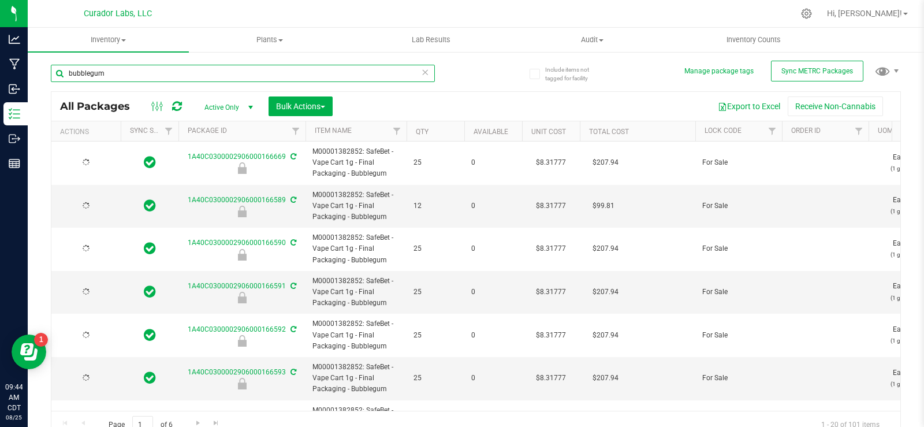
type input "2026-08-13"
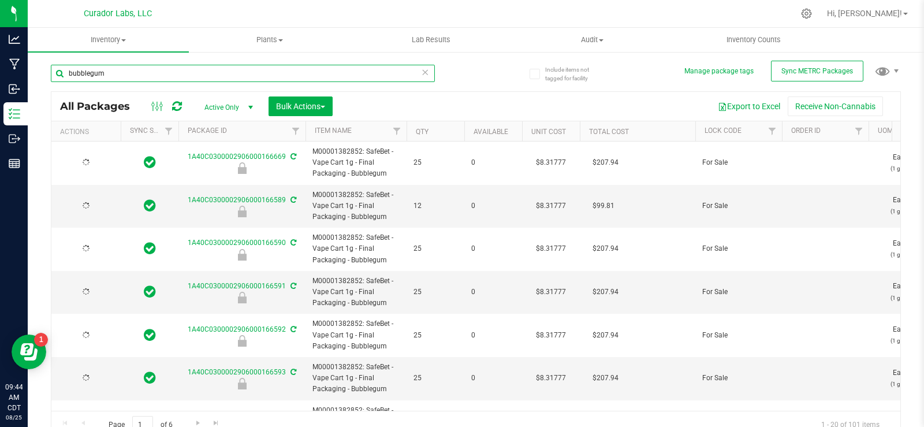
type input "bubblegum"
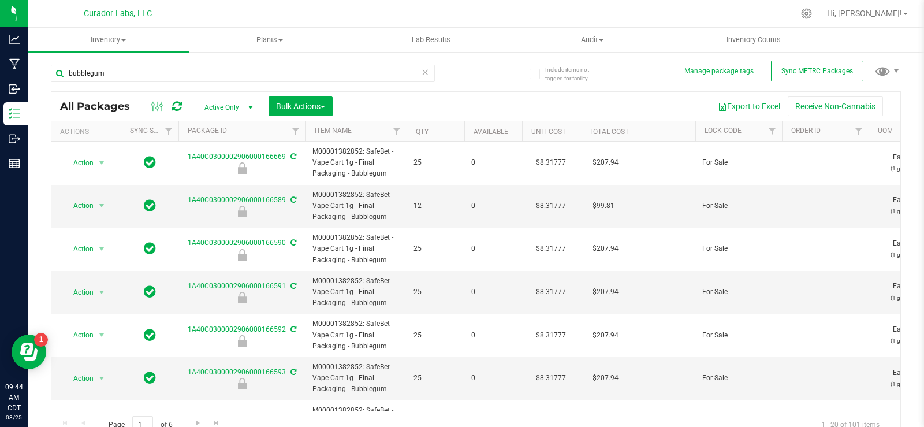
click at [423, 136] on th "Qty" at bounding box center [435, 131] width 58 height 20
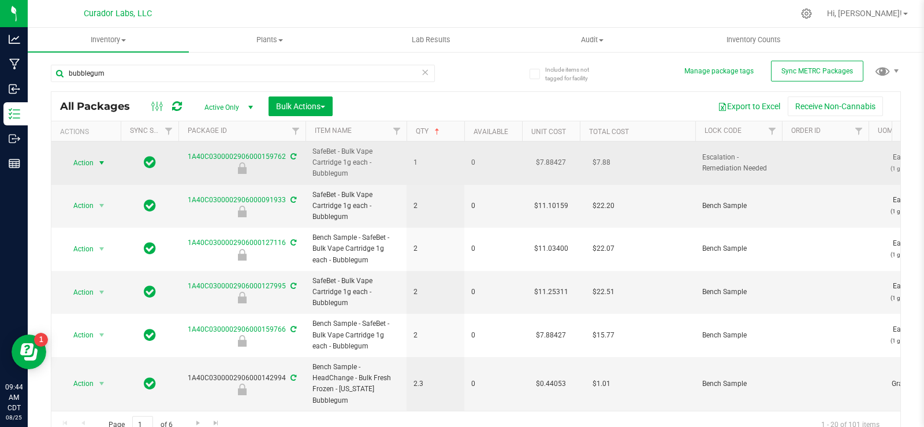
click at [95, 163] on span "select" at bounding box center [102, 163] width 14 height 16
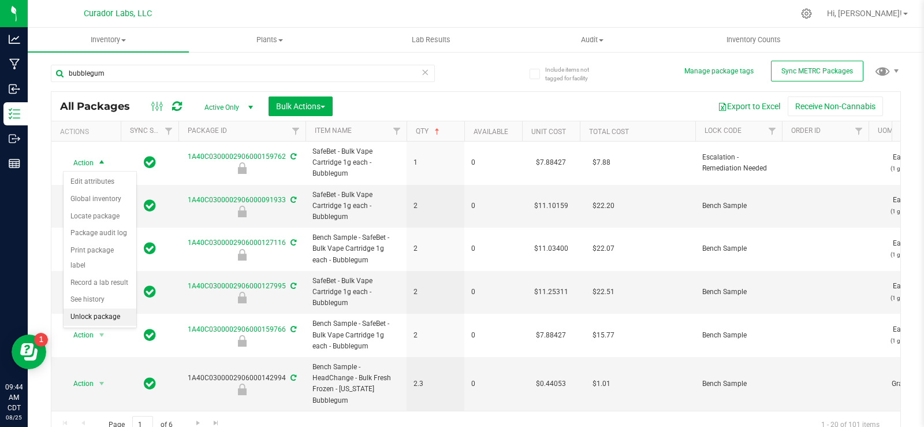
click at [104, 308] on li "Unlock package" at bounding box center [99, 316] width 73 height 17
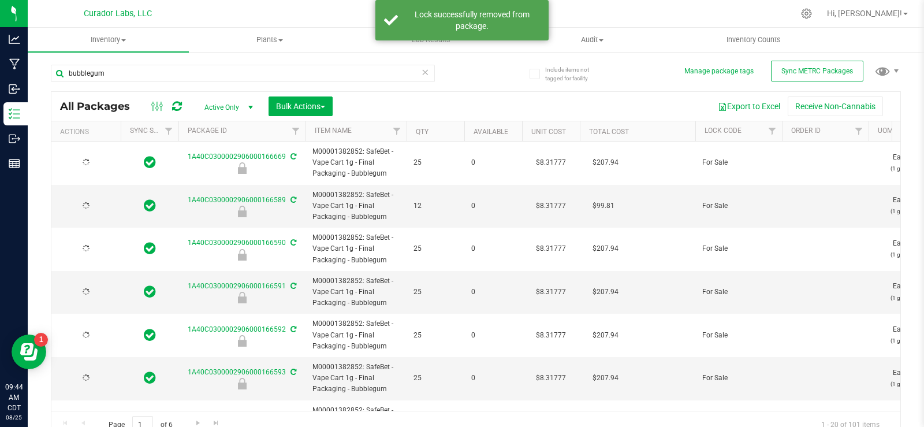
type input "2026-08-13"
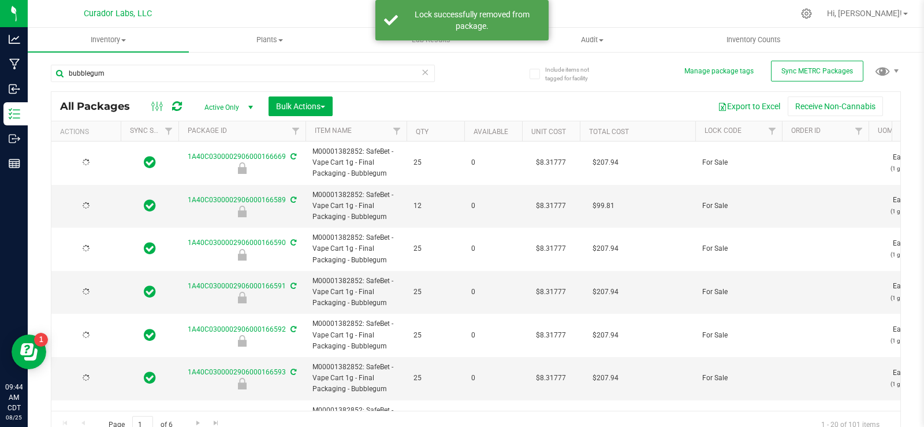
type input "2026-08-13"
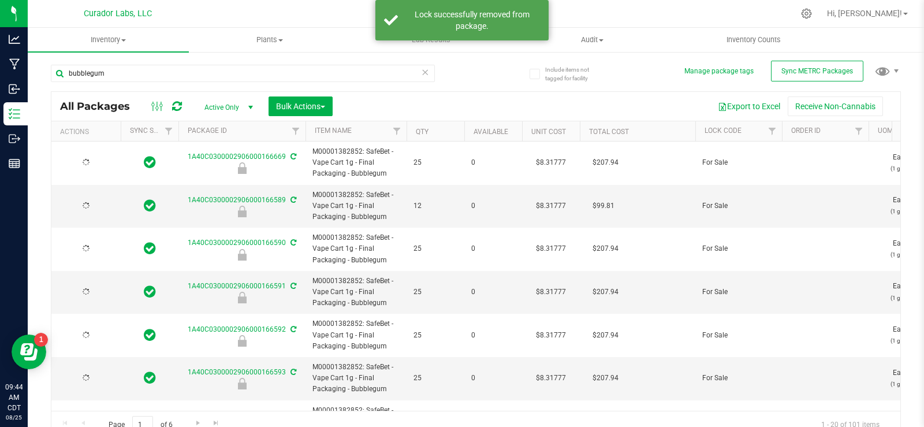
type input "2026-08-13"
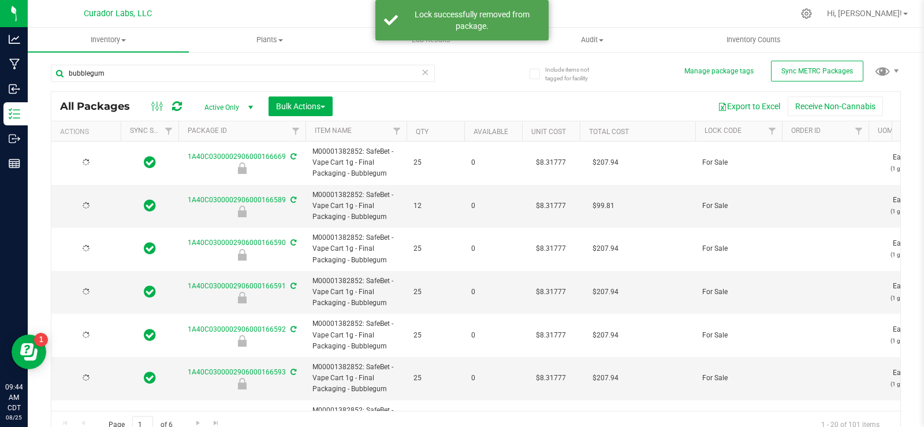
type input "2026-08-13"
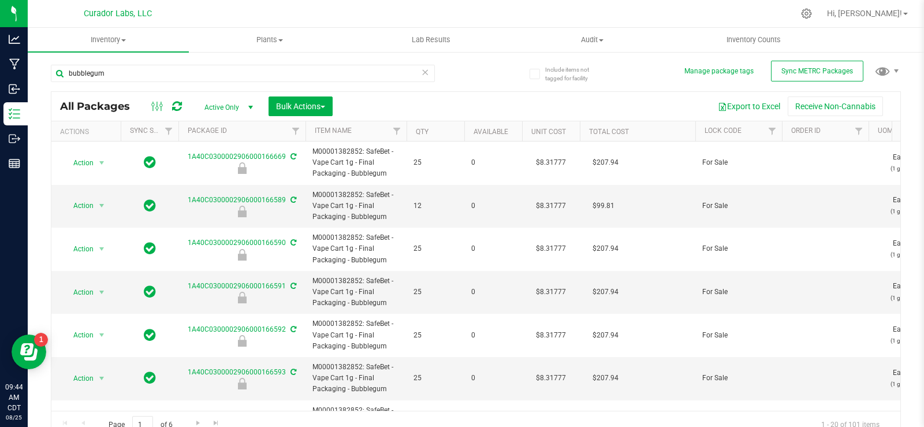
click at [431, 132] on th "Qty" at bounding box center [435, 131] width 58 height 20
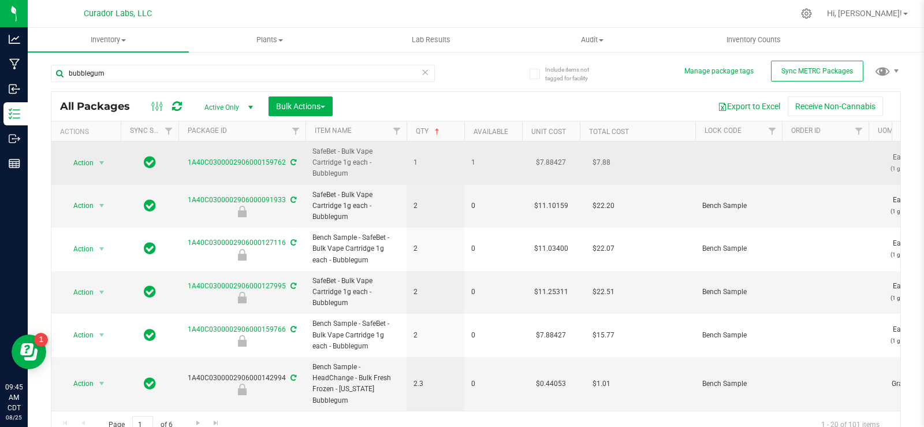
drag, startPoint x: 370, startPoint y: 174, endPoint x: 308, endPoint y: 166, distance: 62.3
click at [308, 166] on td "SafeBet - Bulk Vape Cartridge 1g each - Bubblegum" at bounding box center [355, 162] width 101 height 43
copy span "SafeBet - Bulk Vape Cartridge 1g each - Bubblegum"
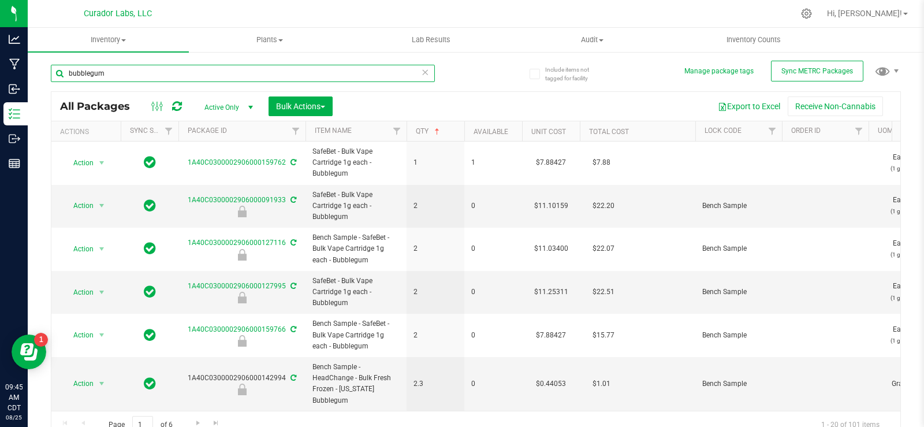
click at [223, 76] on input "bubblegum" at bounding box center [243, 73] width 384 height 17
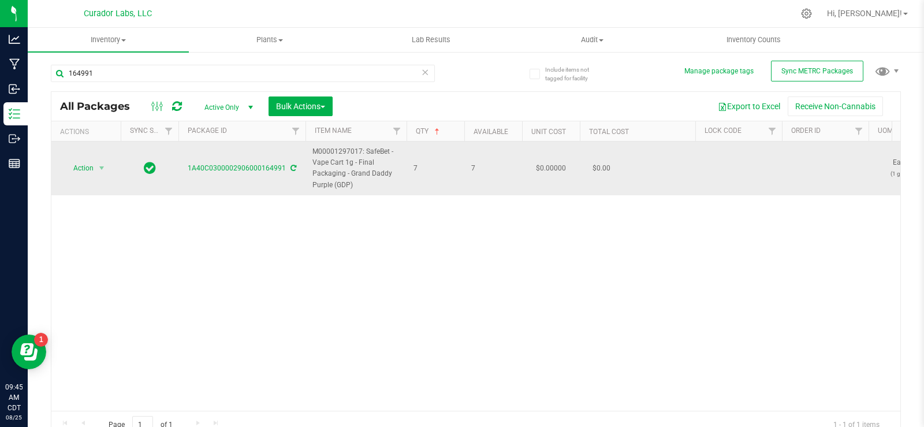
drag, startPoint x: 374, startPoint y: 183, endPoint x: 313, endPoint y: 156, distance: 66.9
click at [313, 156] on span "M00001297017: SafeBet - Vape Cart 1g - Final Packaging - Grand Daddy Purple (GD…" at bounding box center [355, 168] width 87 height 44
copy span "M00001297017: SafeBet - Vape Cart 1g - Final Packaging - Grand Daddy Purple (GD…"
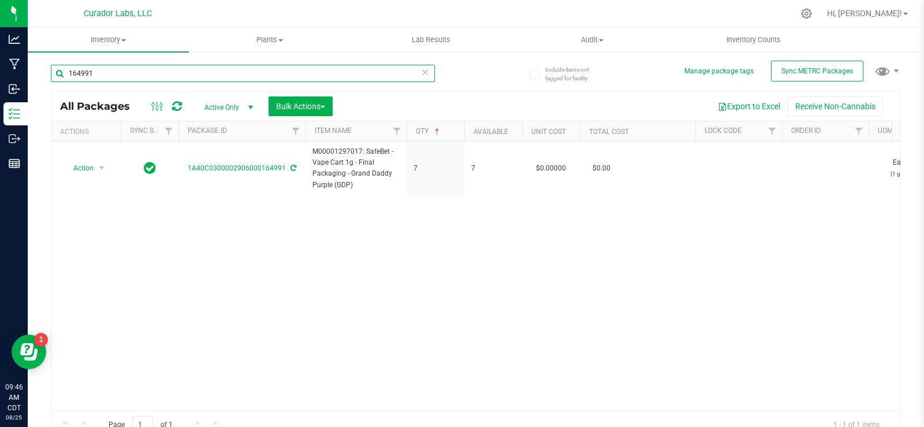
click at [102, 79] on input "164991" at bounding box center [243, 73] width 384 height 17
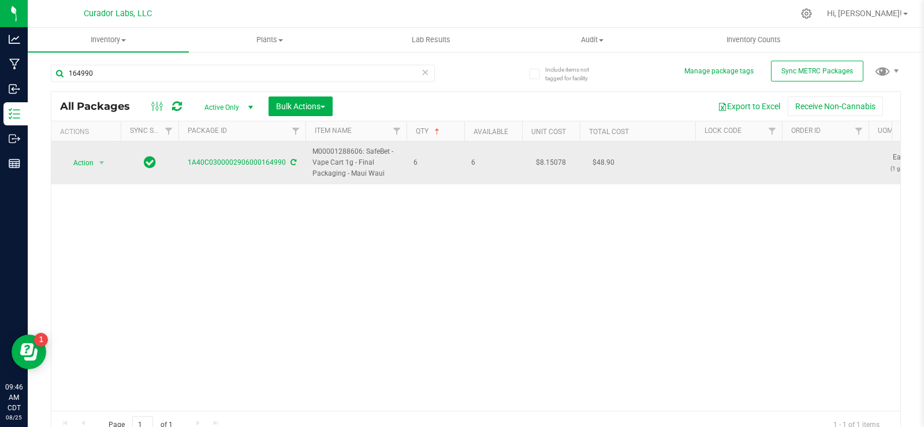
drag, startPoint x: 388, startPoint y: 175, endPoint x: 294, endPoint y: 163, distance: 94.8
copy tr "M00001288606: SafeBet - Vape Cart 1g - Final Packaging - Maui Waui"
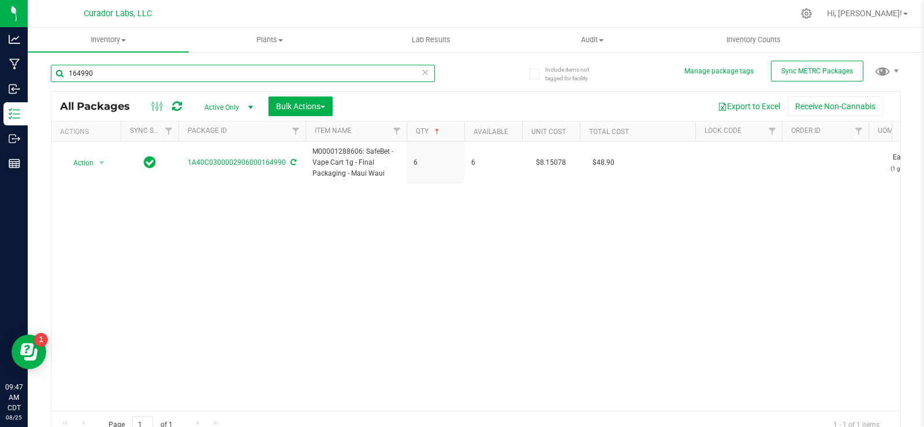
drag, startPoint x: 117, startPoint y: 77, endPoint x: 76, endPoint y: 77, distance: 41.0
click at [76, 77] on input "164990" at bounding box center [243, 73] width 384 height 17
click at [73, 77] on input "149906" at bounding box center [243, 73] width 384 height 17
drag, startPoint x: 95, startPoint y: 75, endPoint x: 73, endPoint y: 77, distance: 22.0
click at [73, 77] on input "149906" at bounding box center [243, 73] width 384 height 17
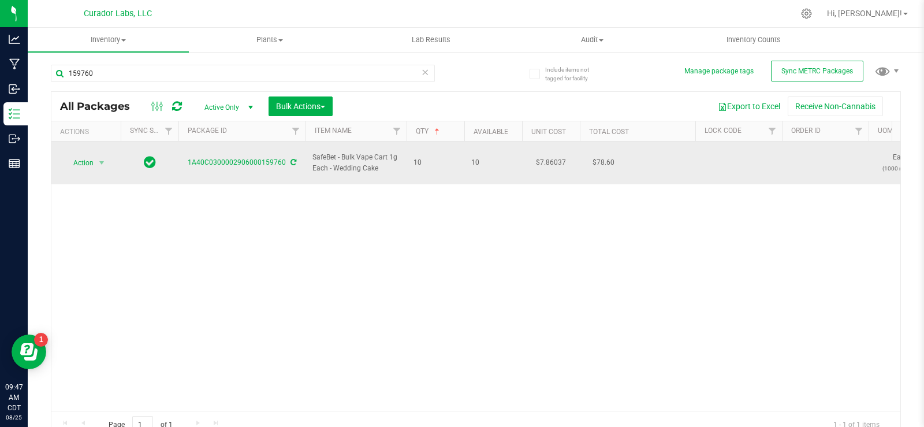
drag, startPoint x: 390, startPoint y: 159, endPoint x: 312, endPoint y: 162, distance: 78.6
click at [312, 162] on td "SafeBet - Bulk Vape Cart 1g Each - Wedding Cake" at bounding box center [355, 162] width 101 height 43
copy span "SafeBet - Bulk Vape Cart 1g Each - Wedding Cake"
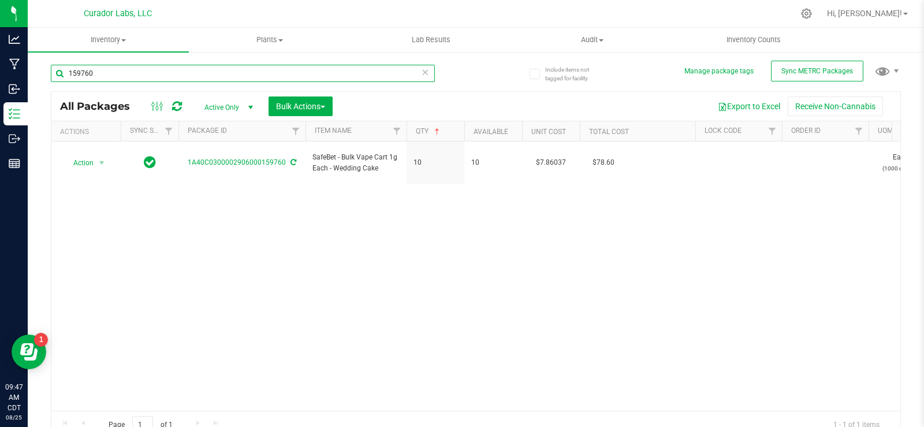
click at [135, 72] on input "159760" at bounding box center [243, 73] width 384 height 17
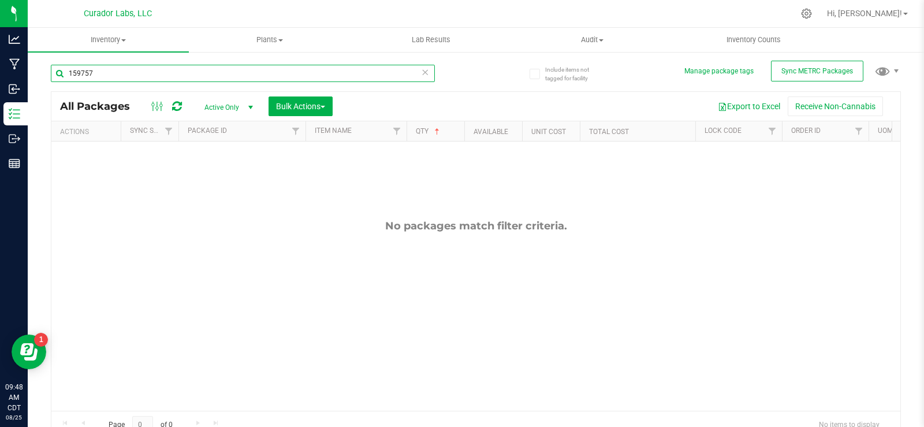
type input "159757"
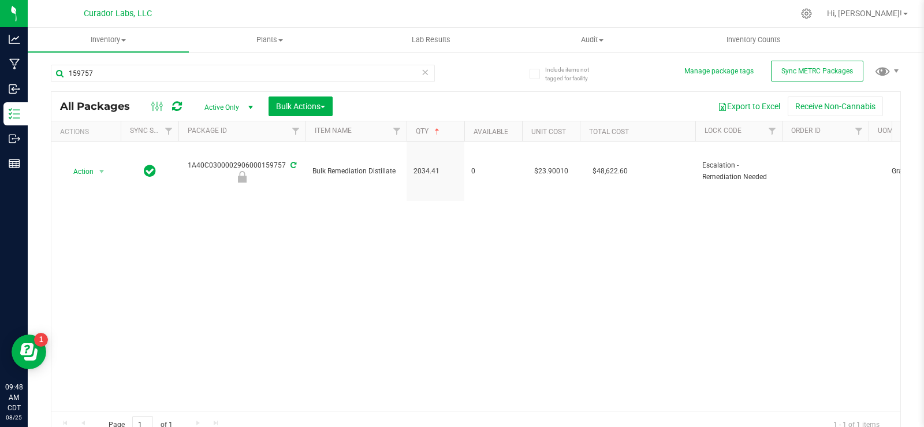
click at [421, 74] on icon at bounding box center [425, 72] width 8 height 14
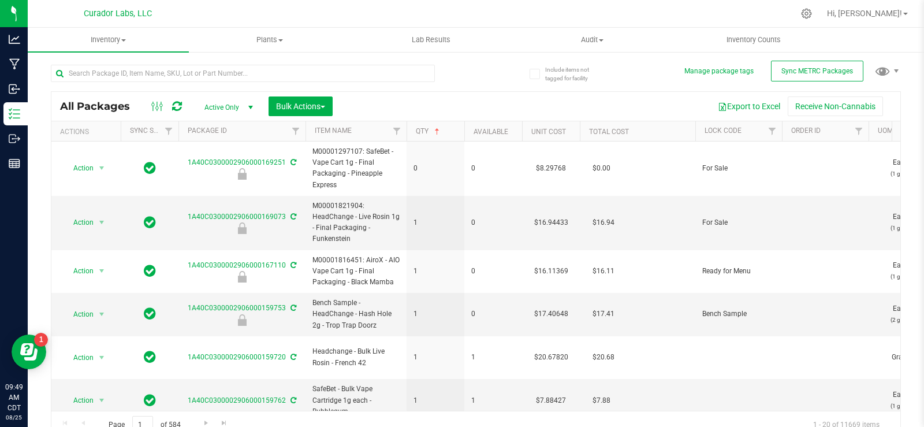
click at [447, 131] on th "Qty" at bounding box center [435, 131] width 58 height 20
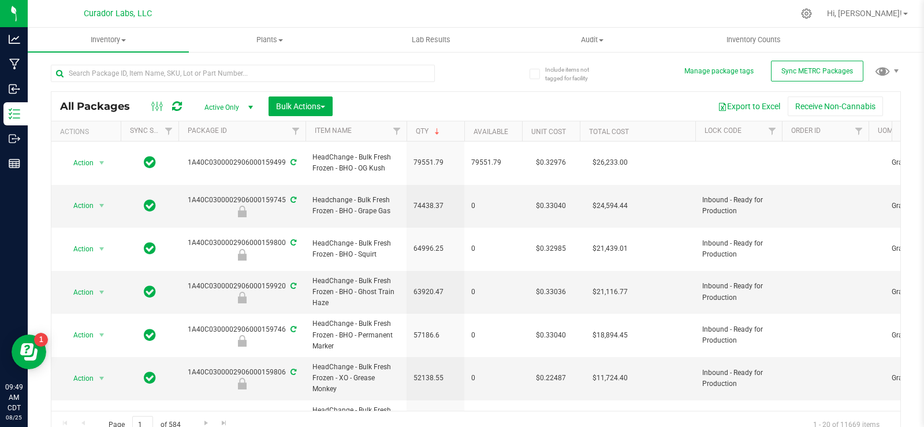
click at [447, 134] on th "Qty" at bounding box center [435, 131] width 58 height 20
